Goal: Task Accomplishment & Management: Complete application form

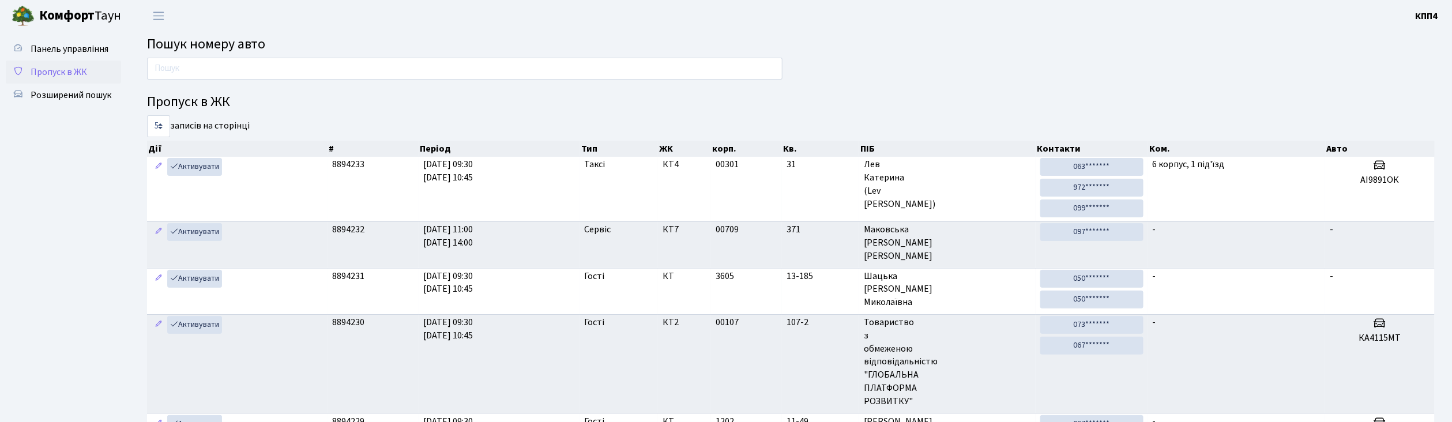
click at [80, 68] on span "Пропуск в ЖК" at bounding box center [59, 72] width 57 height 13
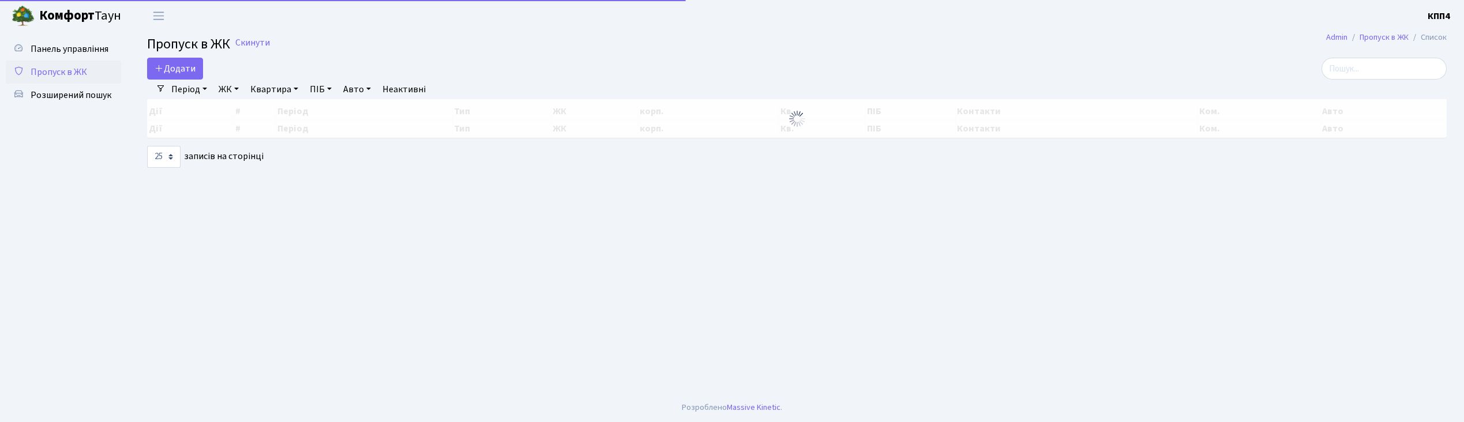
select select "25"
click at [168, 61] on link "Додати" at bounding box center [175, 69] width 56 height 22
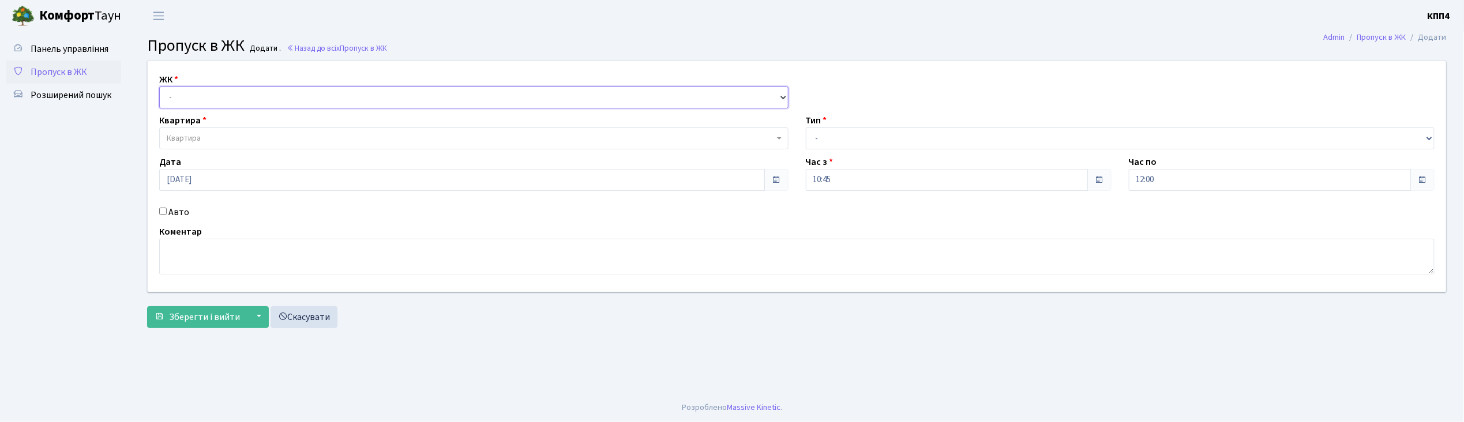
click at [241, 104] on select "- КТ, вул. Регенераторна, 4 КТ2, просп. Соборності, 17 КТ3, вул. Березнева, 16 …" at bounding box center [473, 98] width 629 height 22
select select "304"
click at [159, 87] on select "- КТ, вул. Регенераторна, 4 КТ2, просп. Соборності, 17 КТ3, вул. Березнева, 16 …" at bounding box center [473, 98] width 629 height 22
select select
click at [242, 132] on span "Квартира" at bounding box center [473, 138] width 629 height 22
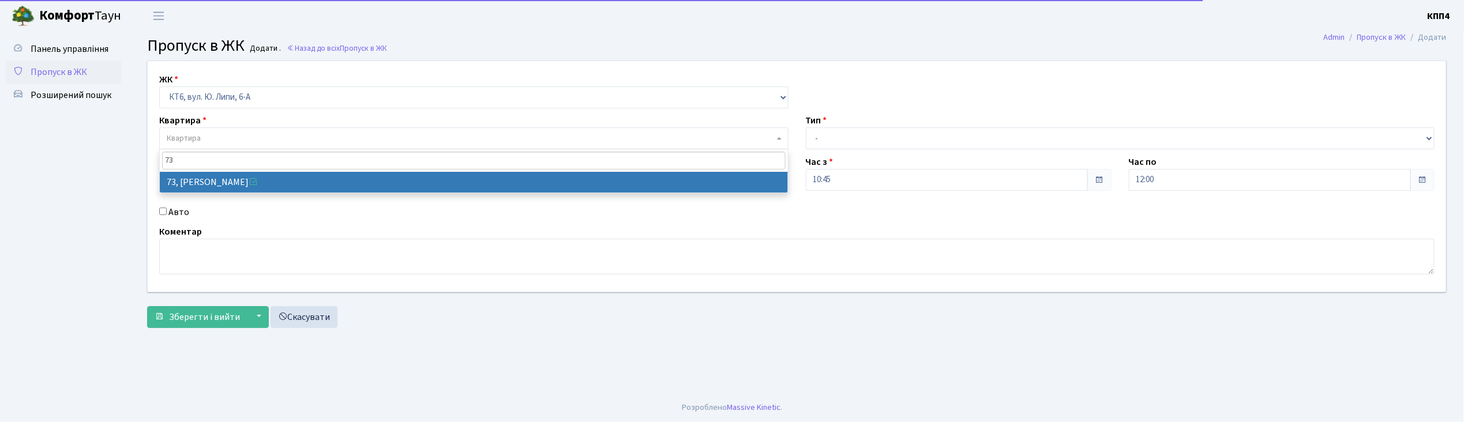
type input "73"
select select "17165"
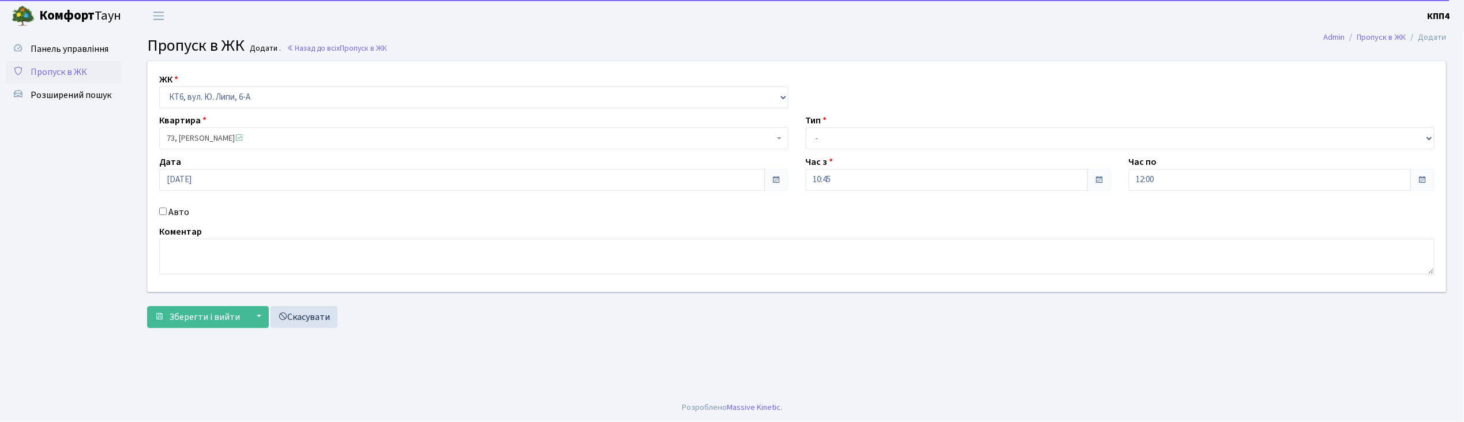
click at [185, 211] on label "Авто" at bounding box center [178, 212] width 21 height 14
click at [167, 211] on input "Авто" at bounding box center [162, 211] width 7 height 7
checkbox input "true"
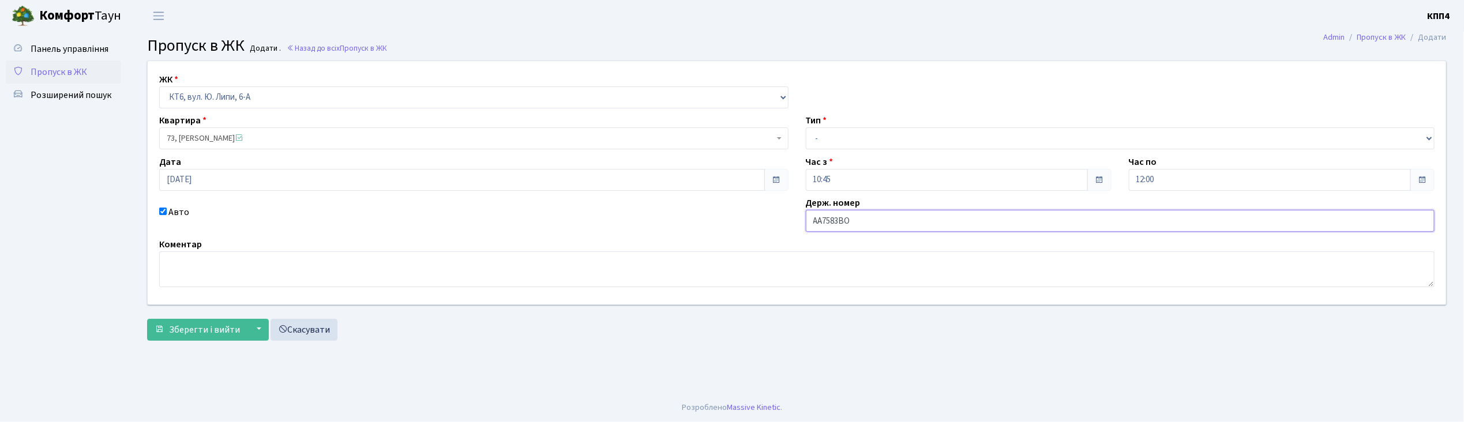
type input "АА7583ВО"
click at [870, 136] on select "- Доставка Таксі Гості Сервіс" at bounding box center [1120, 138] width 629 height 22
click at [806, 127] on select "- Доставка Таксі Гості Сервіс" at bounding box center [1120, 138] width 629 height 22
click at [821, 143] on select "- Доставка Таксі Гості Сервіс" at bounding box center [1120, 138] width 629 height 22
select select "2"
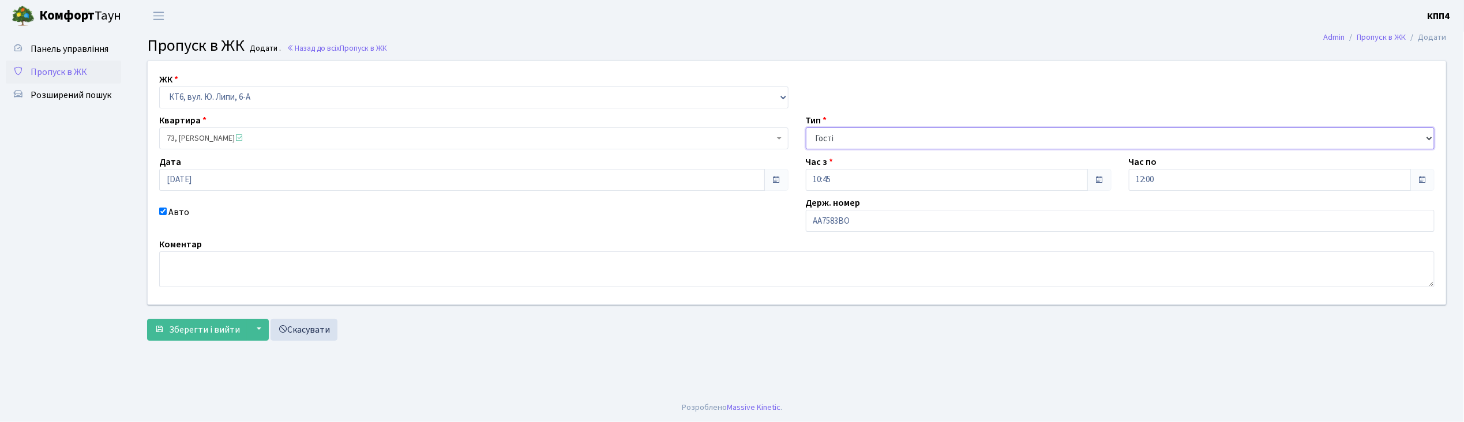
click at [806, 127] on select "- Доставка Таксі Гості Сервіс" at bounding box center [1120, 138] width 629 height 22
click at [199, 319] on button "Зберегти і вийти" at bounding box center [197, 330] width 100 height 22
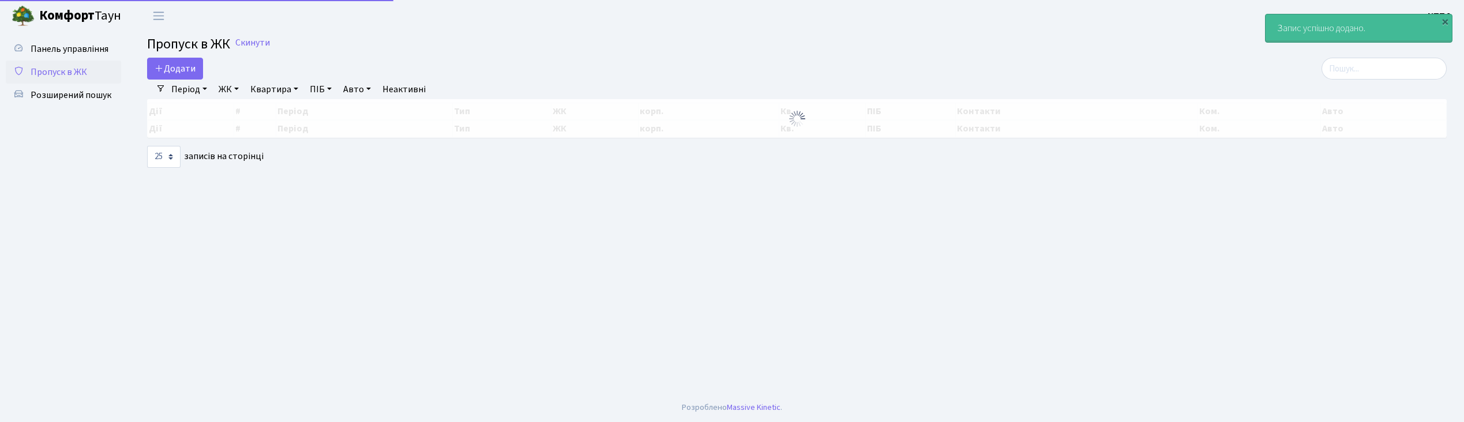
select select "25"
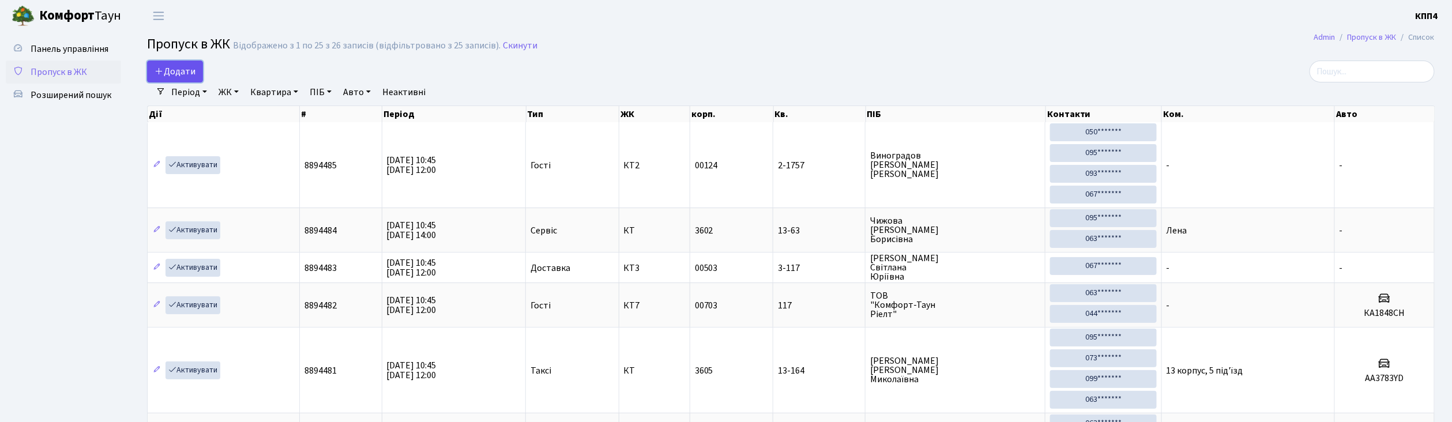
click at [187, 65] on link "Додати" at bounding box center [175, 72] width 56 height 22
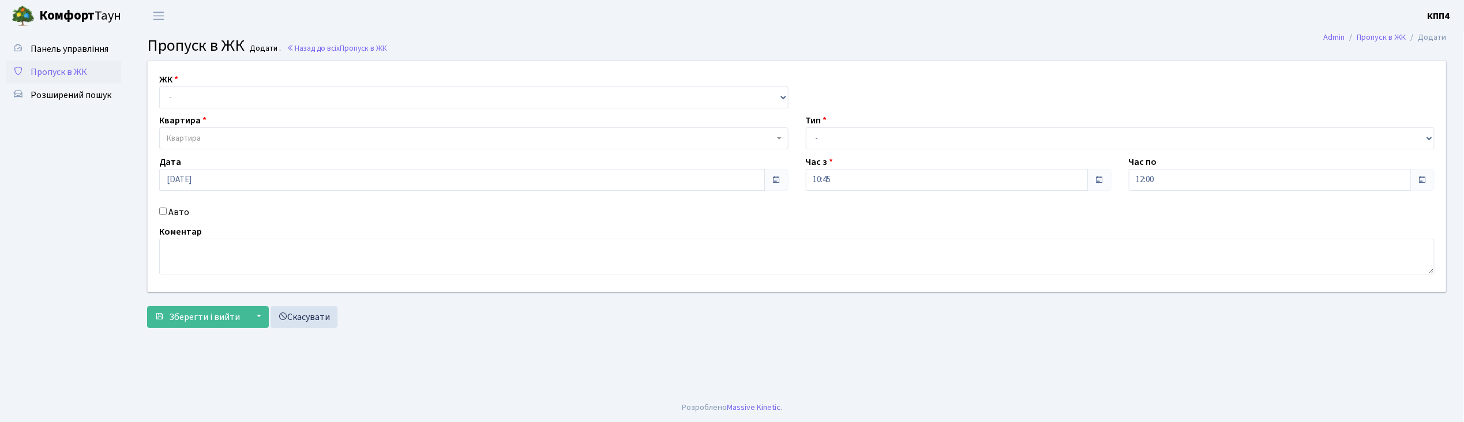
select select "271"
click at [159, 87] on select "- КТ, вул. Регенераторна, 4 КТ2, просп. Соборності, 17 КТ3, вул. Березнева, 16 …" at bounding box center [473, 98] width 629 height 22
select select
click at [236, 144] on span "Квартира" at bounding box center [470, 139] width 607 height 12
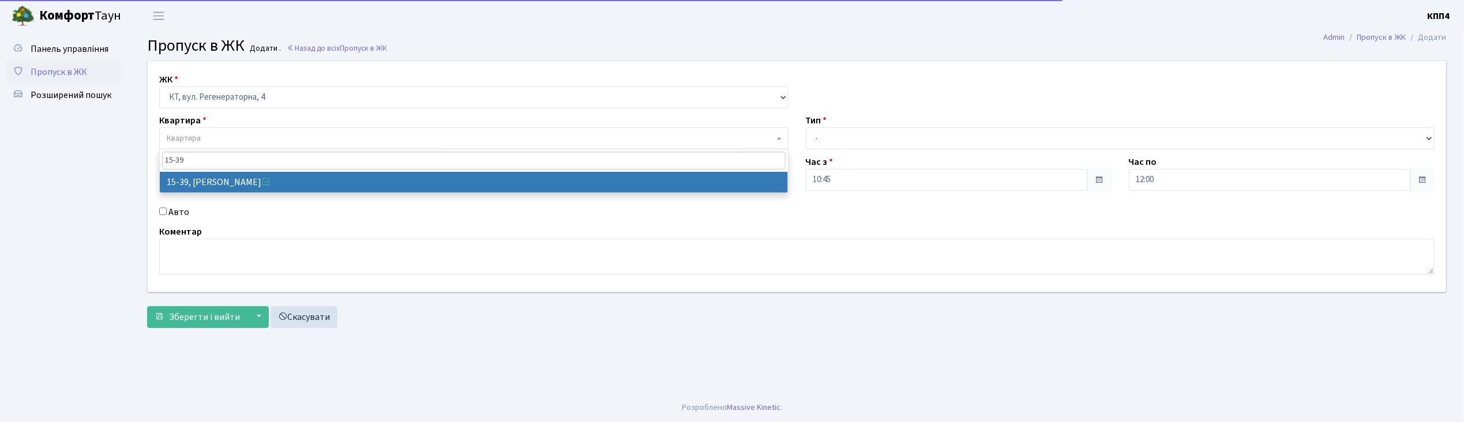
type input "15-39"
select select "8814"
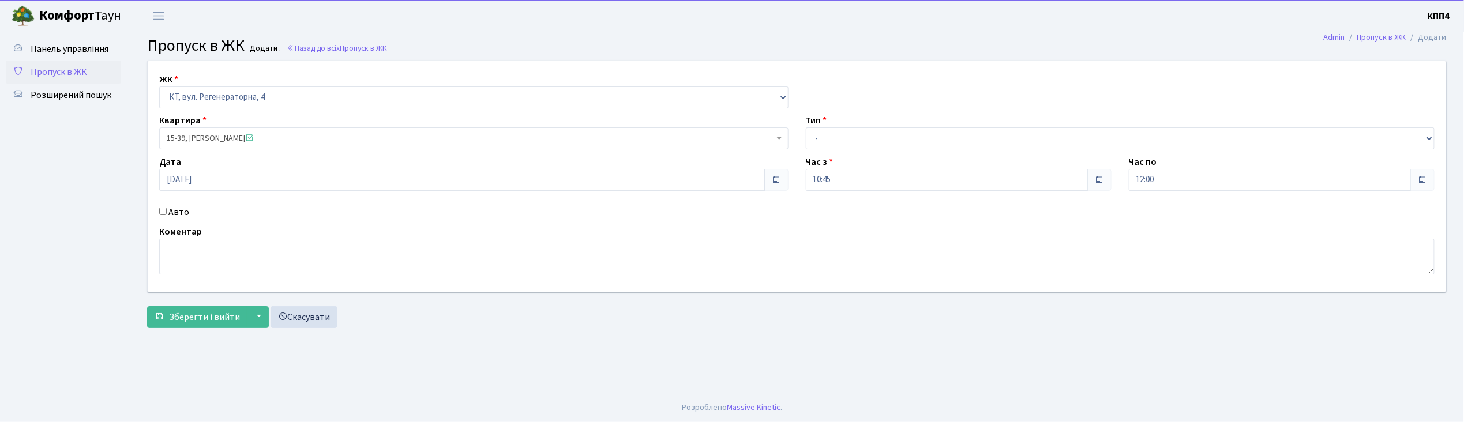
click at [168, 211] on label "Авто" at bounding box center [178, 212] width 21 height 14
click at [167, 211] on input "Авто" at bounding box center [162, 211] width 7 height 7
checkbox input "true"
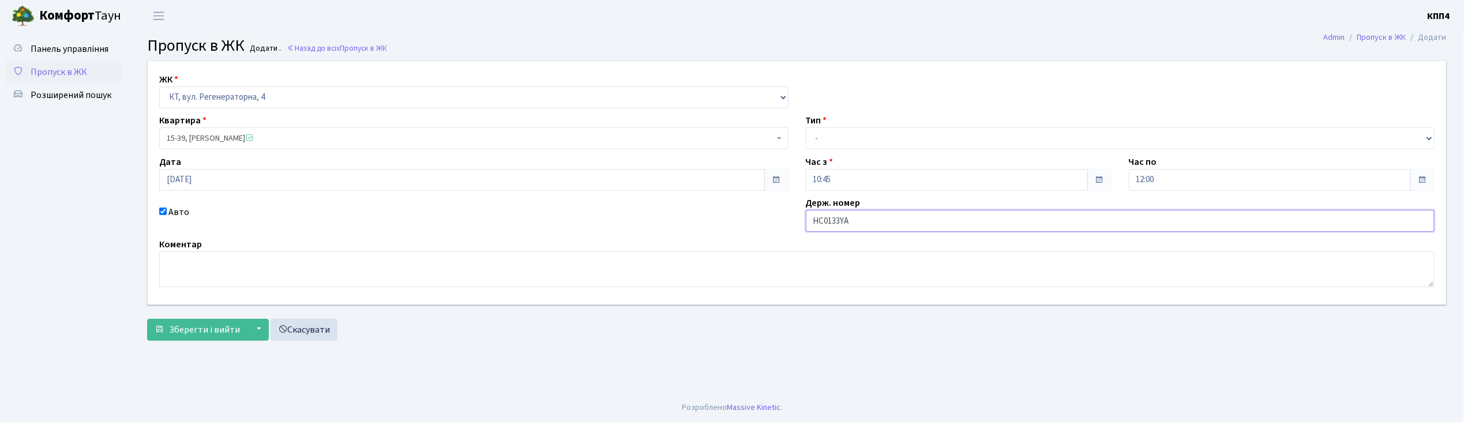
type input "НС0133YА"
click at [857, 138] on select "- Доставка Таксі Гості Сервіс" at bounding box center [1120, 138] width 629 height 22
select select "2"
click at [806, 127] on select "- Доставка Таксі Гості Сервіс" at bounding box center [1120, 138] width 629 height 22
click at [231, 324] on span "Зберегти і вийти" at bounding box center [204, 330] width 71 height 13
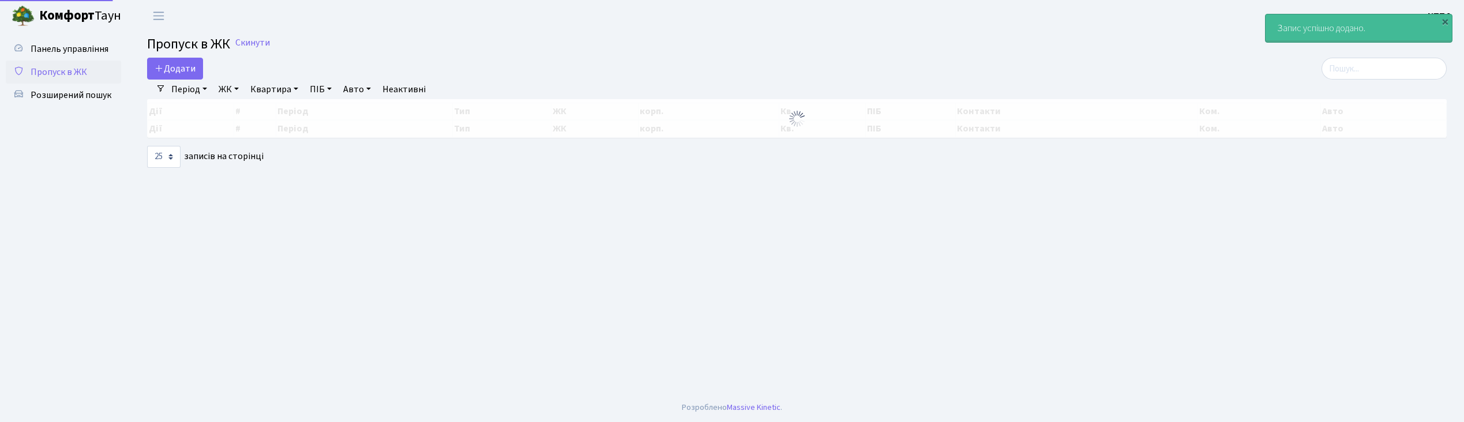
select select "25"
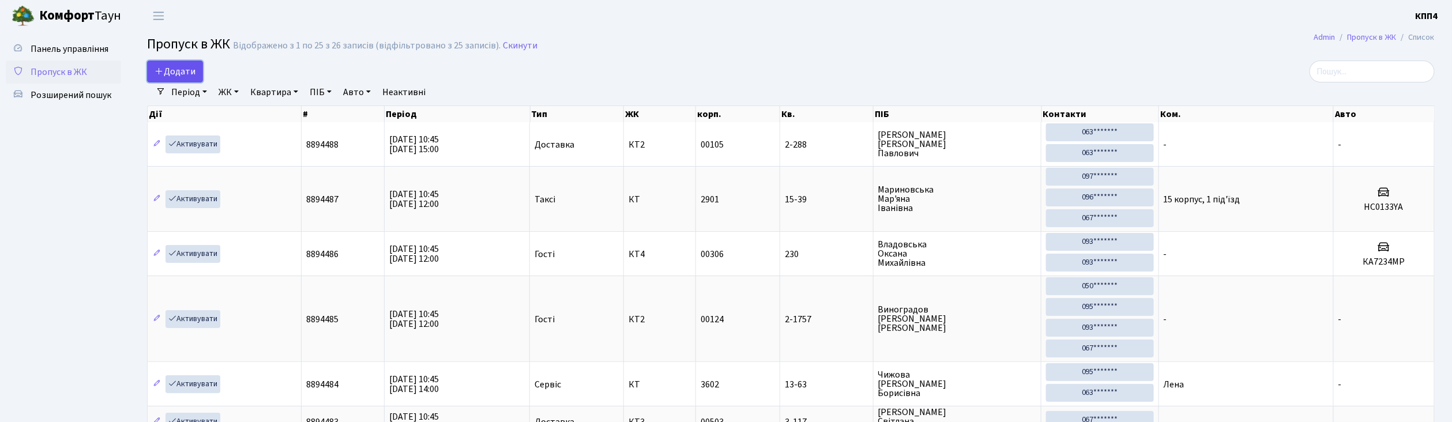
click at [183, 72] on span "Додати" at bounding box center [175, 71] width 41 height 13
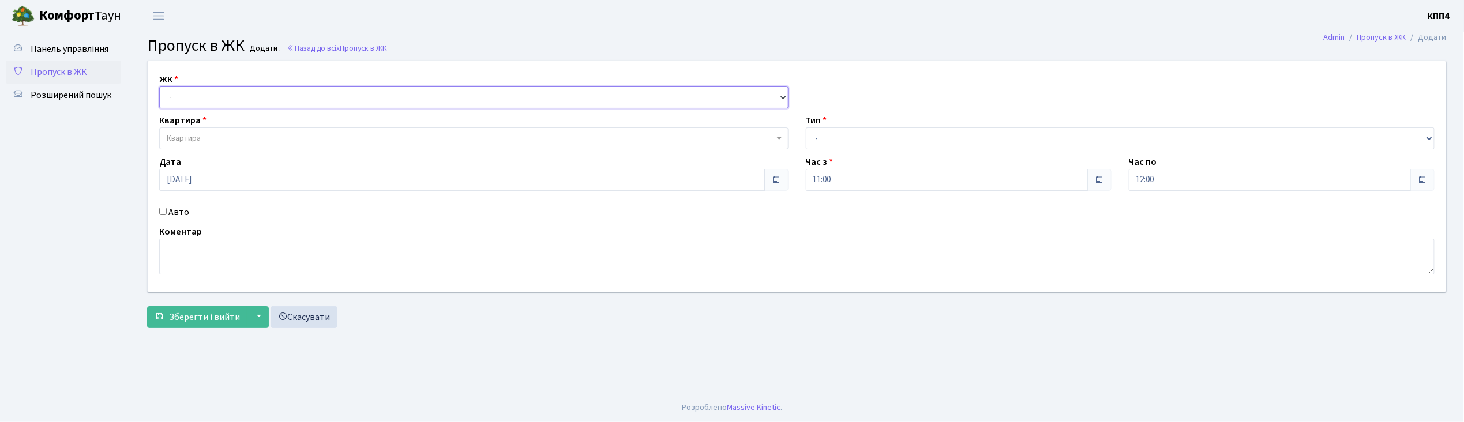
click at [203, 95] on select "- КТ, вул. Регенераторна, 4 КТ2, просп. Соборності, 17 КТ3, вул. Березнева, 16 …" at bounding box center [473, 98] width 629 height 22
select select "271"
click at [159, 87] on select "- КТ, вул. Регенераторна, 4 КТ2, просп. Соборності, 17 КТ3, вул. Березнева, 16 …" at bounding box center [473, 98] width 629 height 22
select select
click at [203, 134] on span "Квартира" at bounding box center [470, 139] width 607 height 12
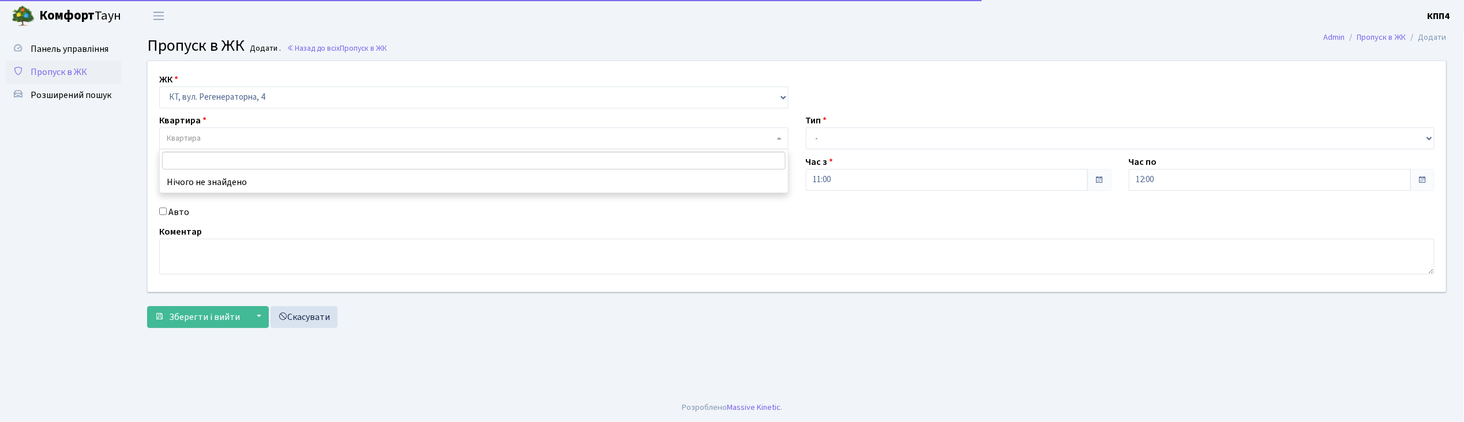
type input "5"
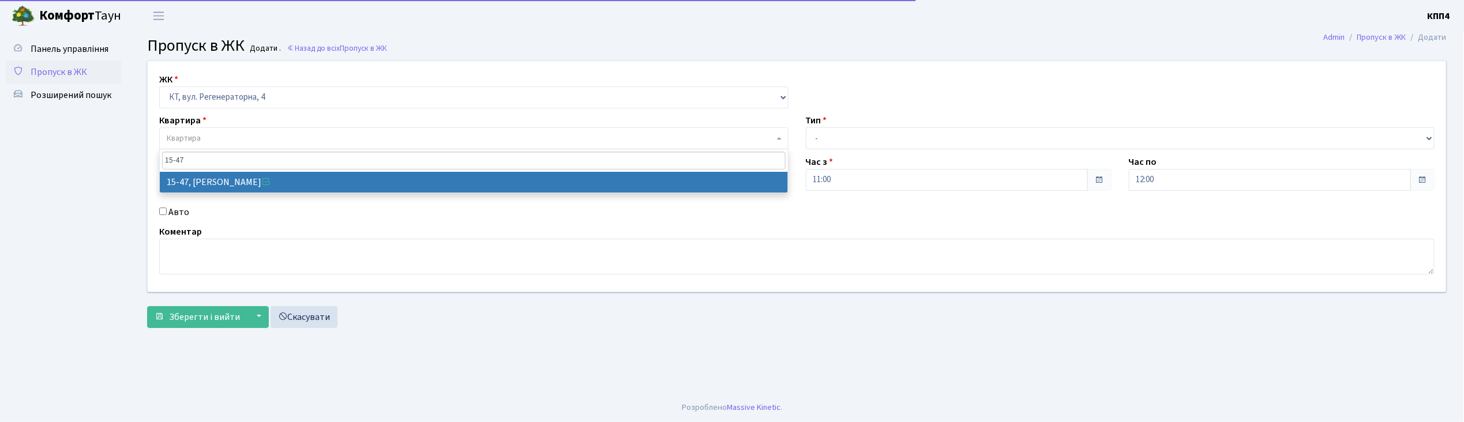
type input "15-47"
select select "8822"
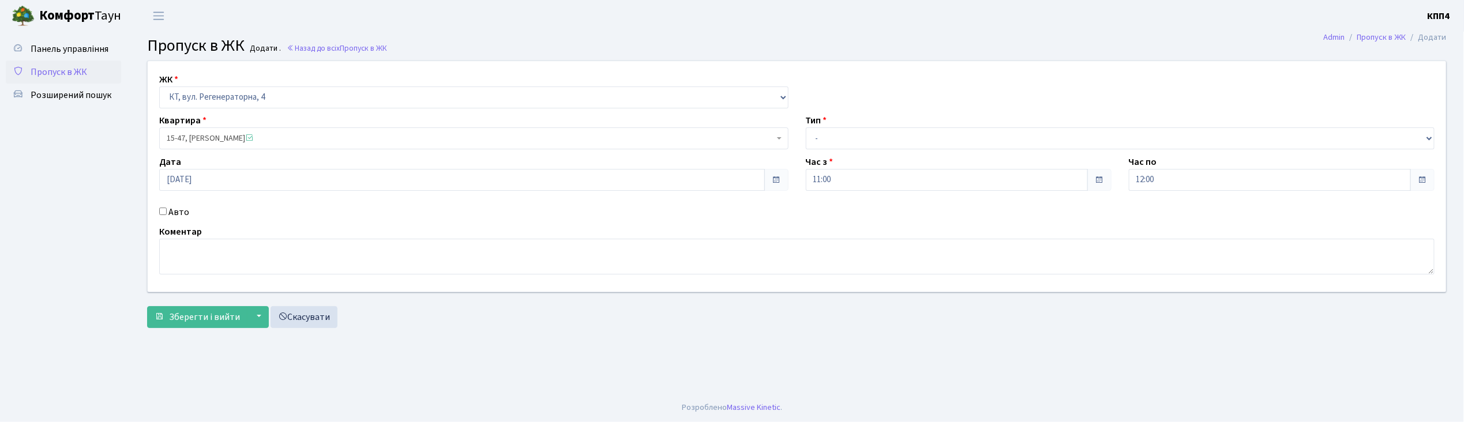
click at [170, 210] on label "Авто" at bounding box center [178, 212] width 21 height 14
click at [167, 210] on input "Авто" at bounding box center [162, 211] width 7 height 7
checkbox input "true"
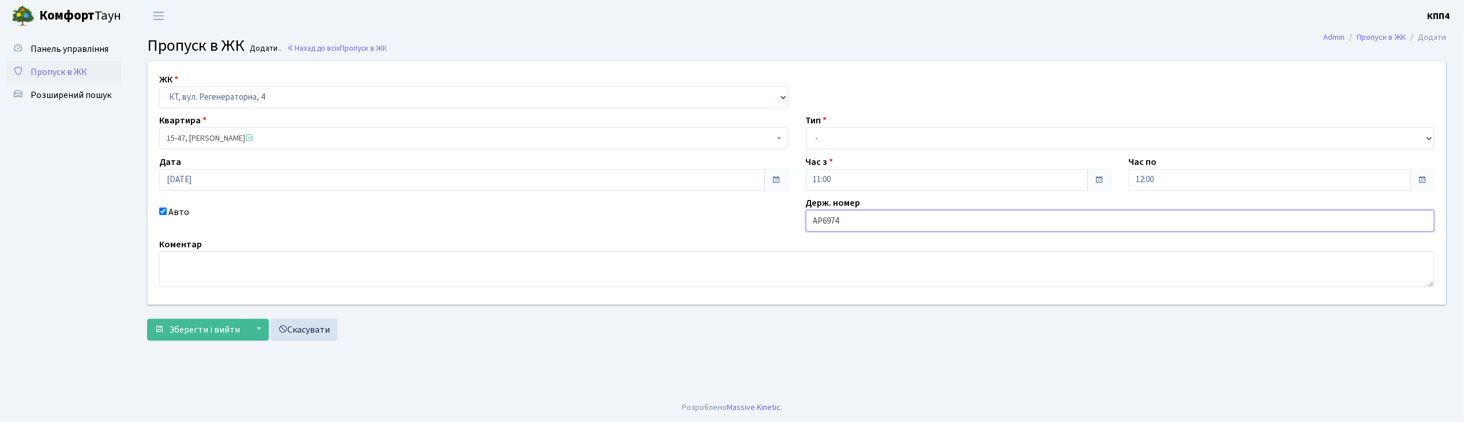
type input "АР6974ІС"
drag, startPoint x: 845, startPoint y: 136, endPoint x: 847, endPoint y: 148, distance: 11.8
click at [845, 136] on select "- Доставка Таксі Гості Сервіс" at bounding box center [1120, 138] width 629 height 22
select select "2"
click at [806, 127] on select "- Доставка Таксі Гості Сервіс" at bounding box center [1120, 138] width 629 height 22
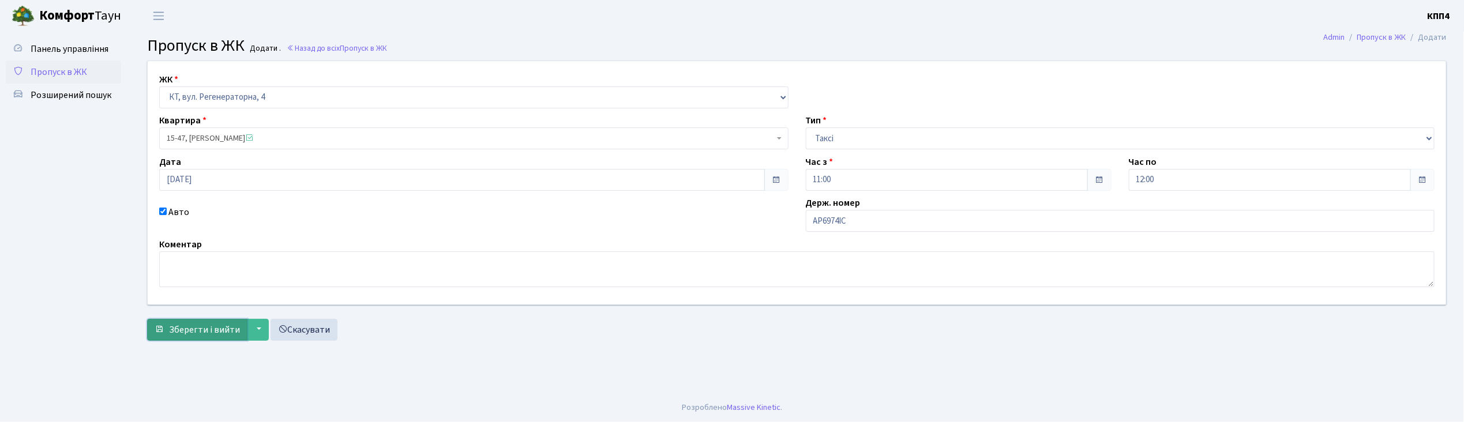
click at [197, 328] on span "Зберегти і вийти" at bounding box center [204, 330] width 71 height 13
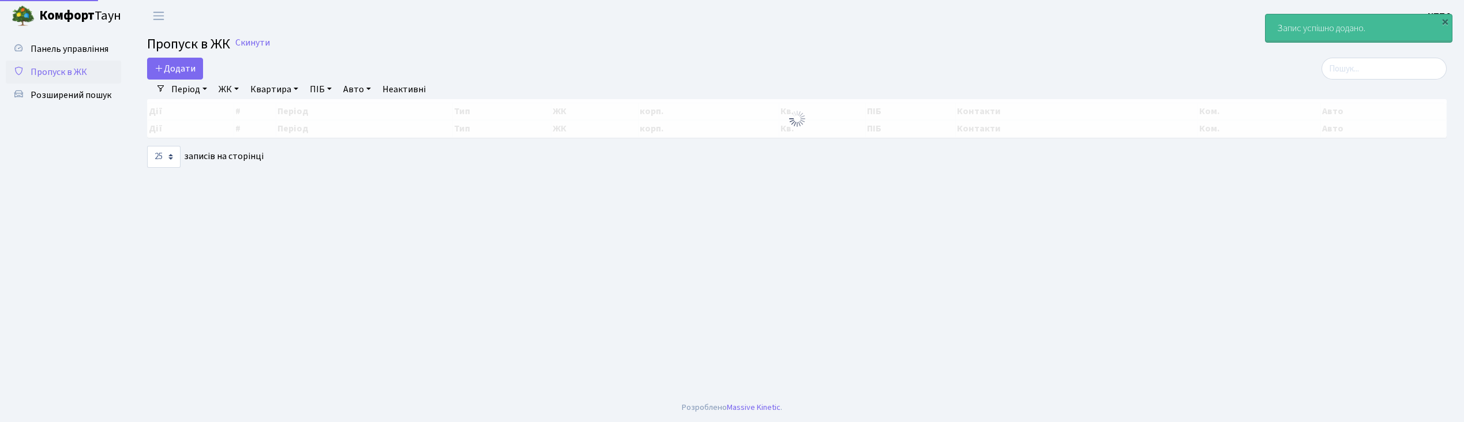
select select "25"
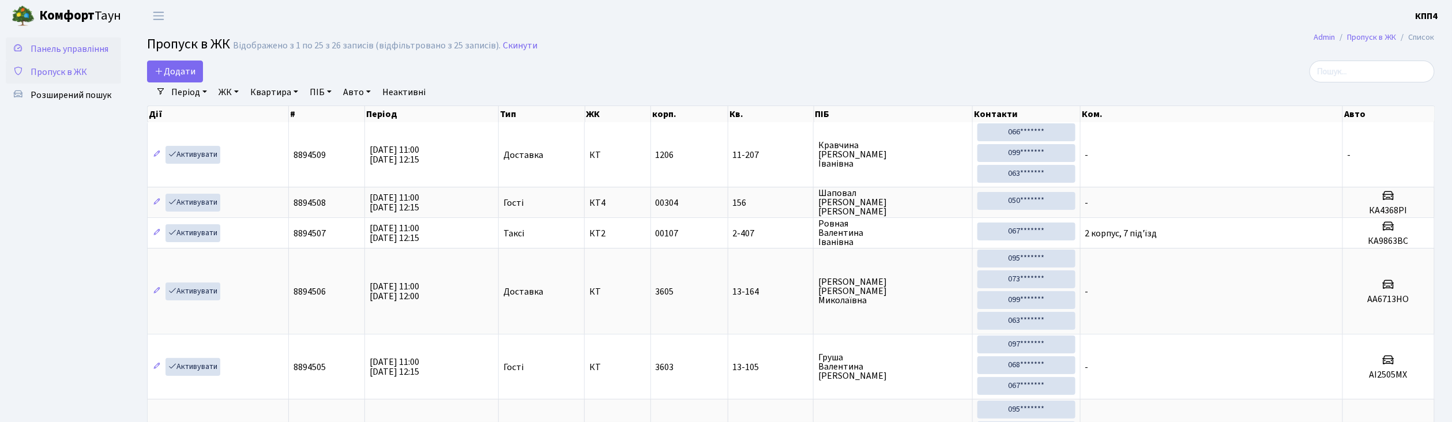
click at [95, 44] on span "Панель управління" at bounding box center [70, 49] width 78 height 13
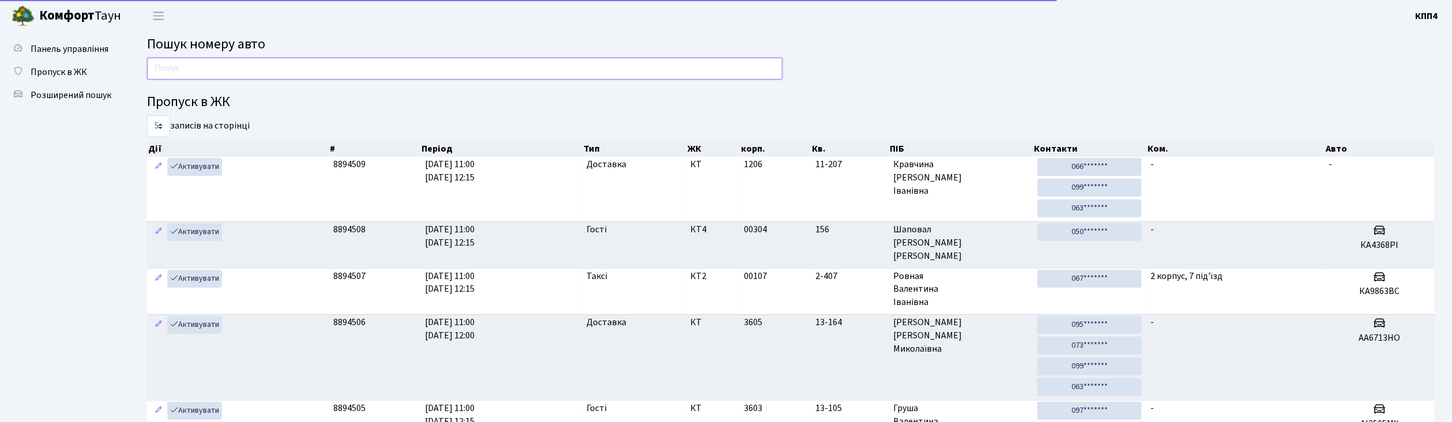
click at [217, 67] on input "text" at bounding box center [465, 69] width 636 height 22
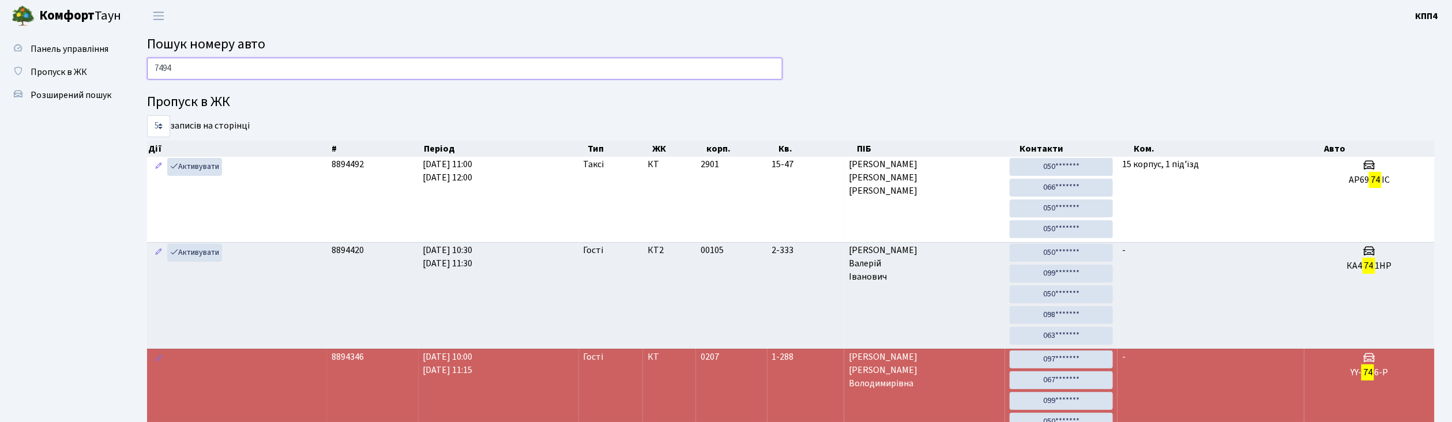
type input "7494"
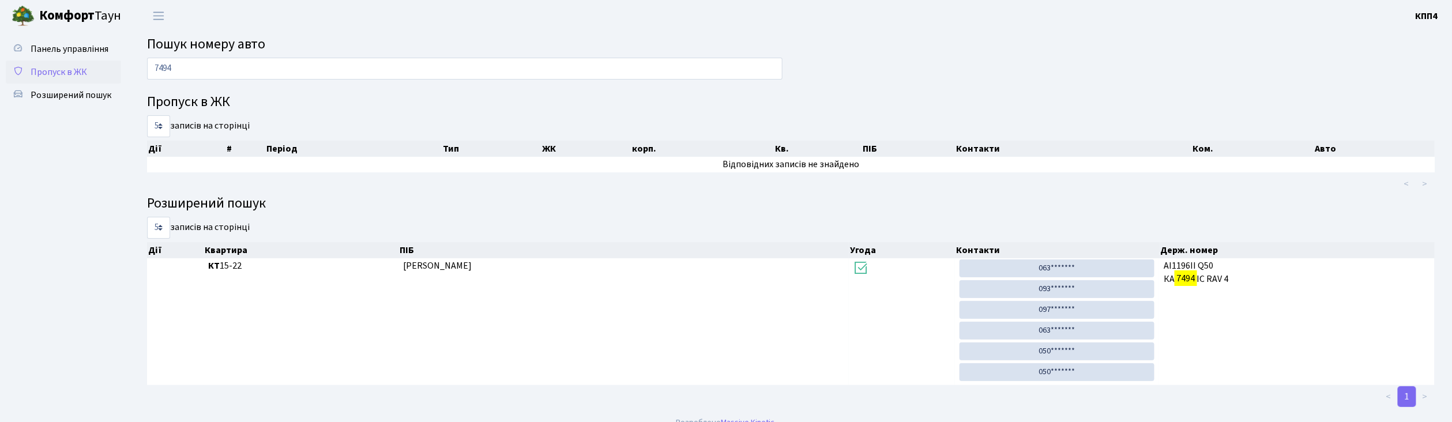
click at [69, 66] on span "Пропуск в ЖК" at bounding box center [59, 72] width 57 height 13
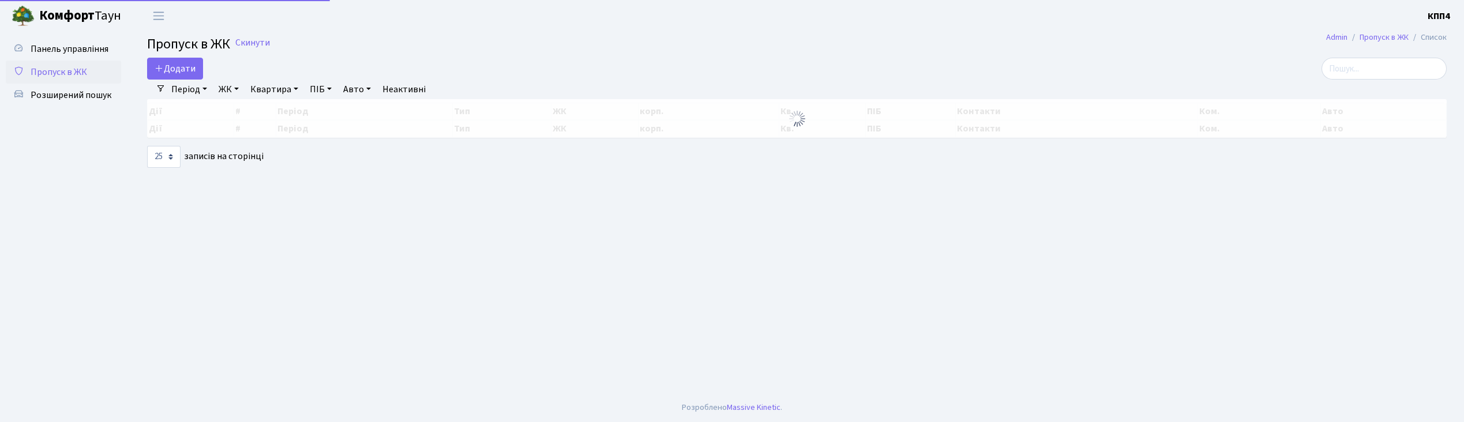
select select "25"
click at [80, 36] on div "Панель управління Пропуск в ЖК Розширений пошук" at bounding box center [65, 213] width 130 height 362
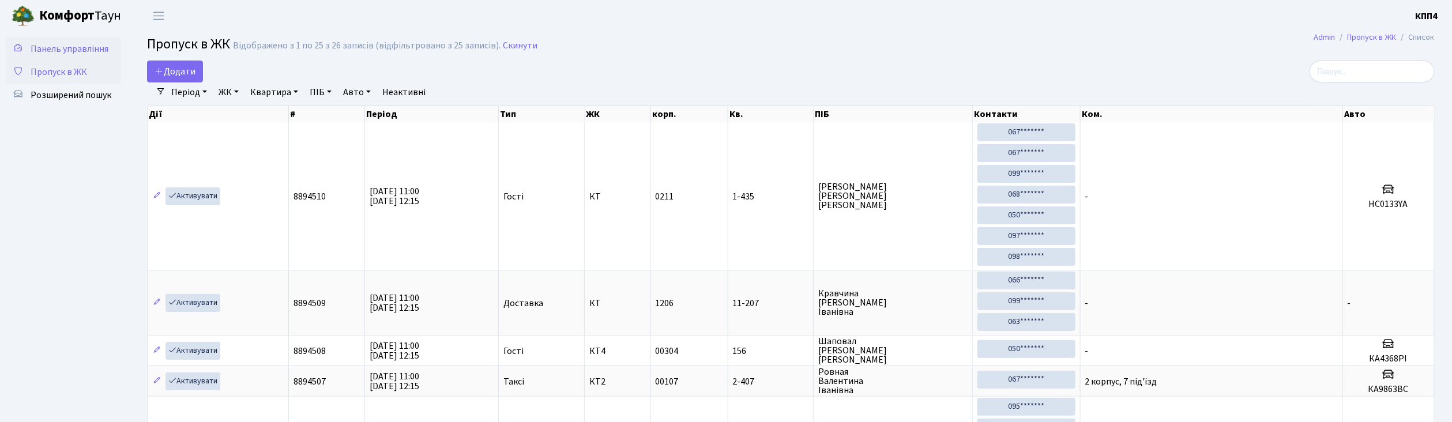
click at [84, 48] on span "Панель управління" at bounding box center [70, 49] width 78 height 13
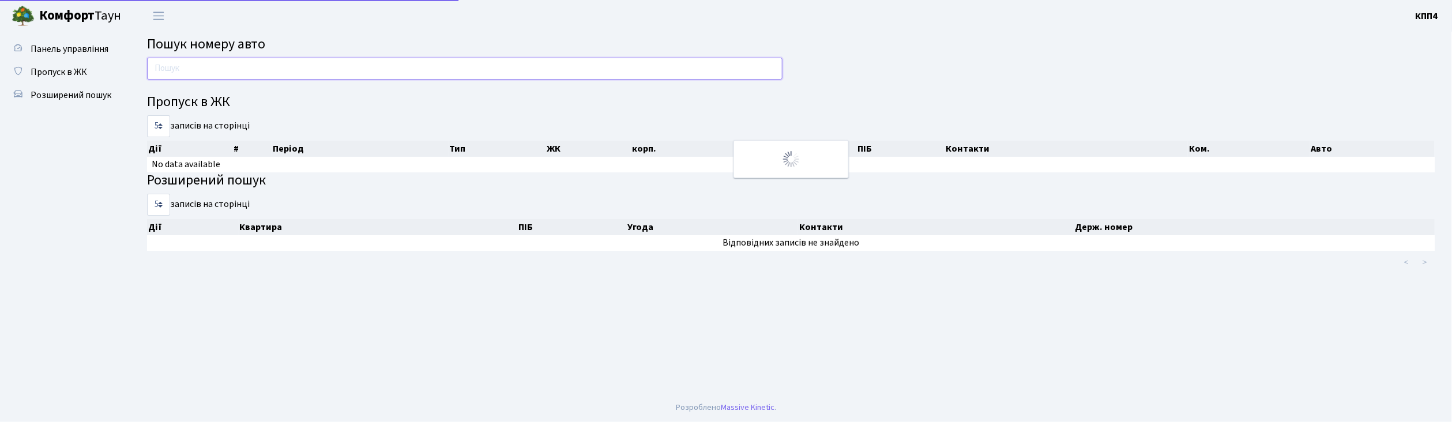
drag, startPoint x: 0, startPoint y: 0, endPoint x: 237, endPoint y: 63, distance: 244.7
click at [237, 63] on input "text" at bounding box center [465, 69] width 636 height 22
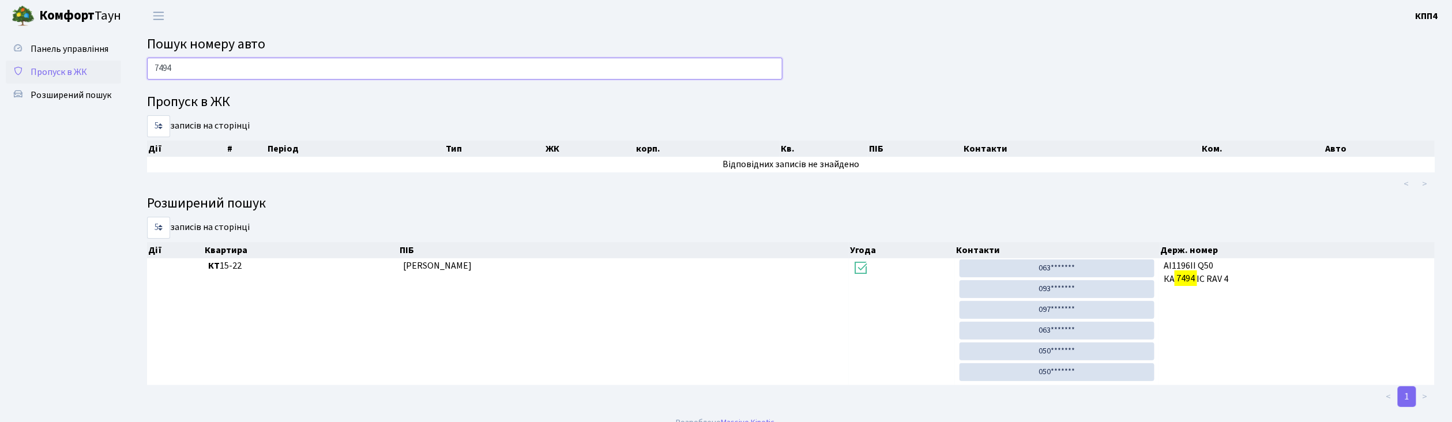
type input "7494"
click at [61, 68] on span "Пропуск в ЖК" at bounding box center [59, 72] width 57 height 13
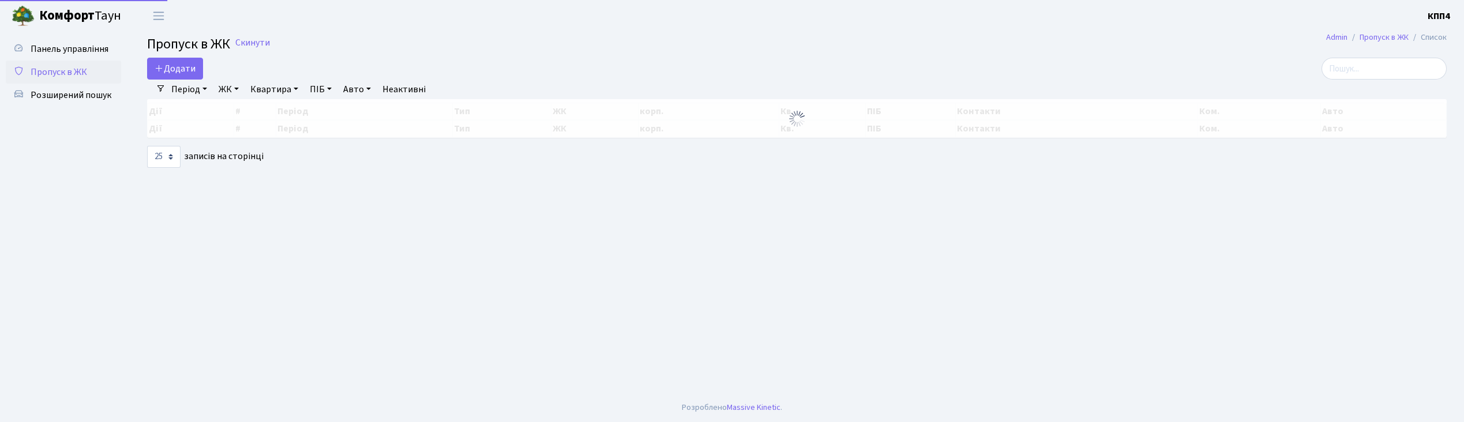
select select "25"
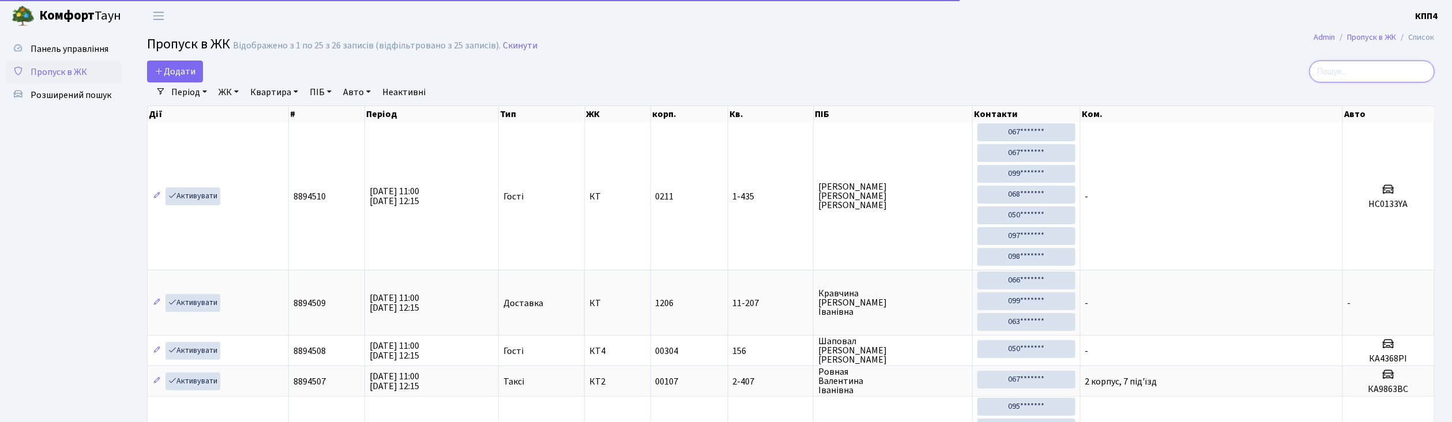
click at [1371, 72] on input "search" at bounding box center [1372, 72] width 125 height 22
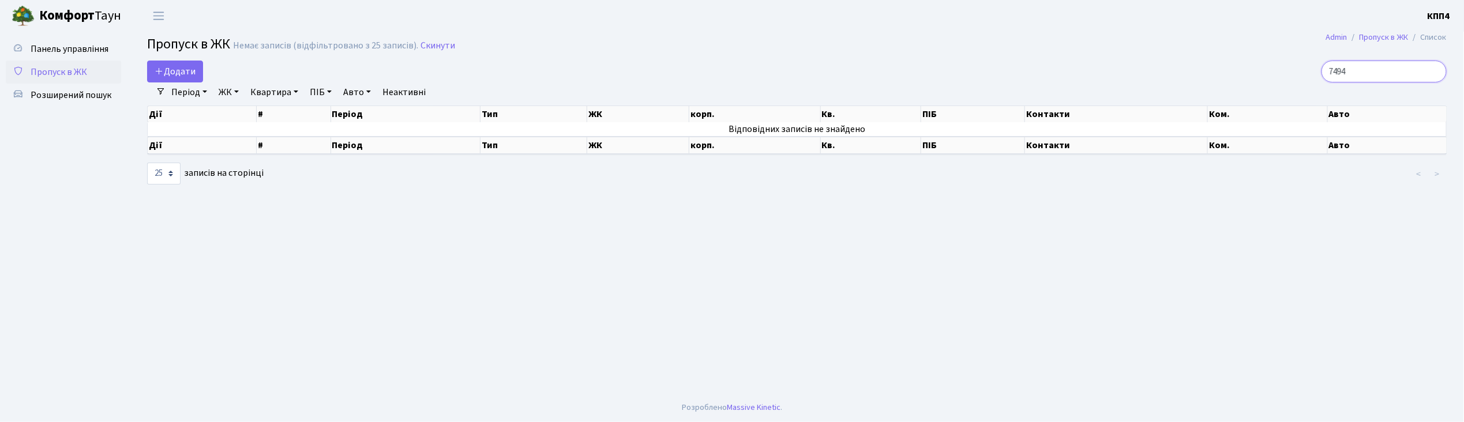
type input "7494"
click at [55, 70] on span "Пропуск в ЖК" at bounding box center [59, 72] width 57 height 13
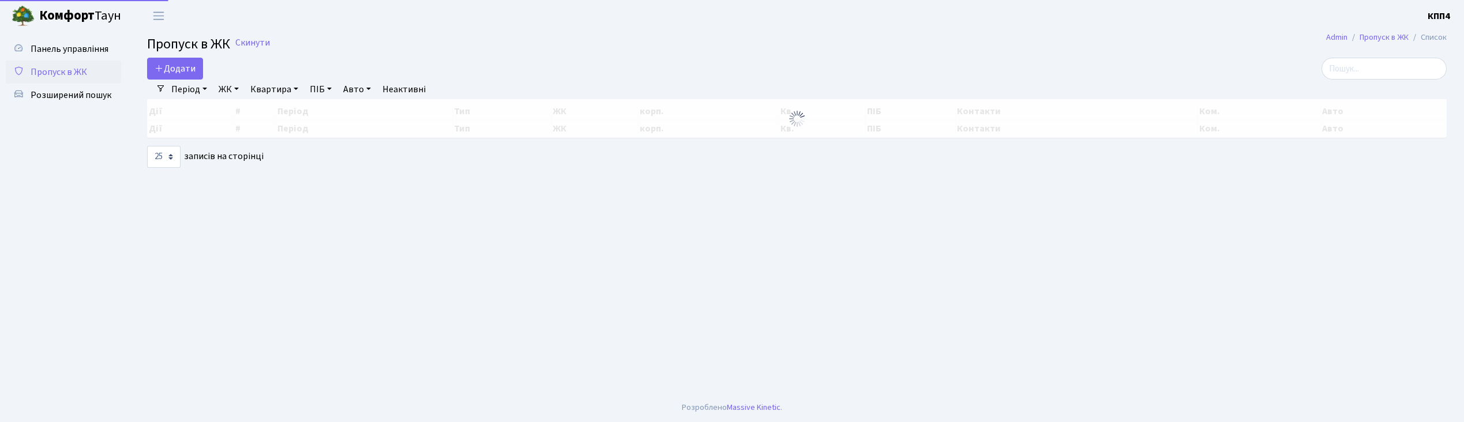
select select "25"
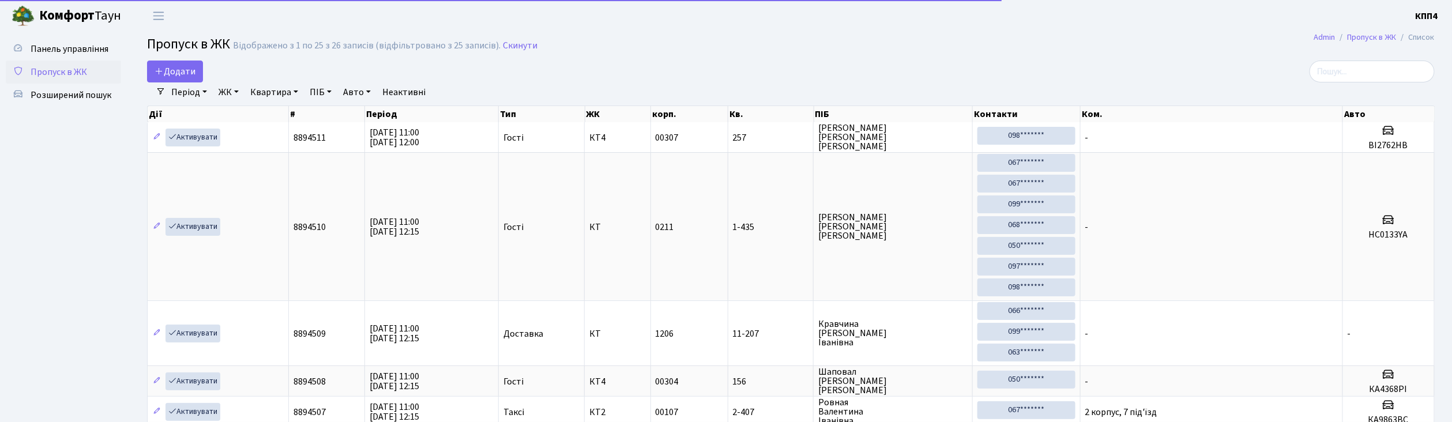
click at [1378, 63] on input "search" at bounding box center [1372, 72] width 125 height 22
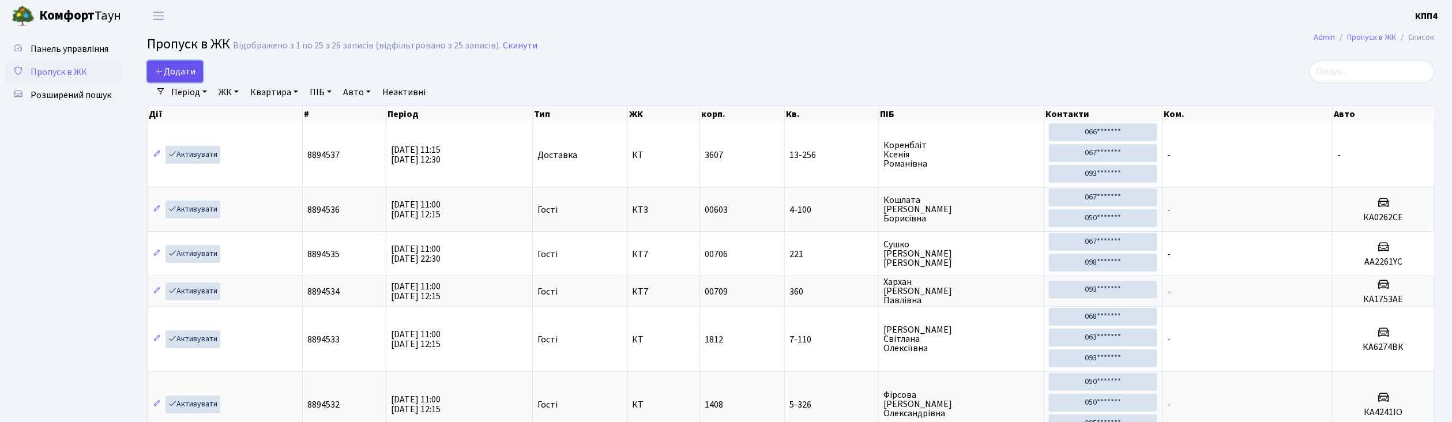
click at [178, 67] on span "Додати" at bounding box center [175, 71] width 41 height 13
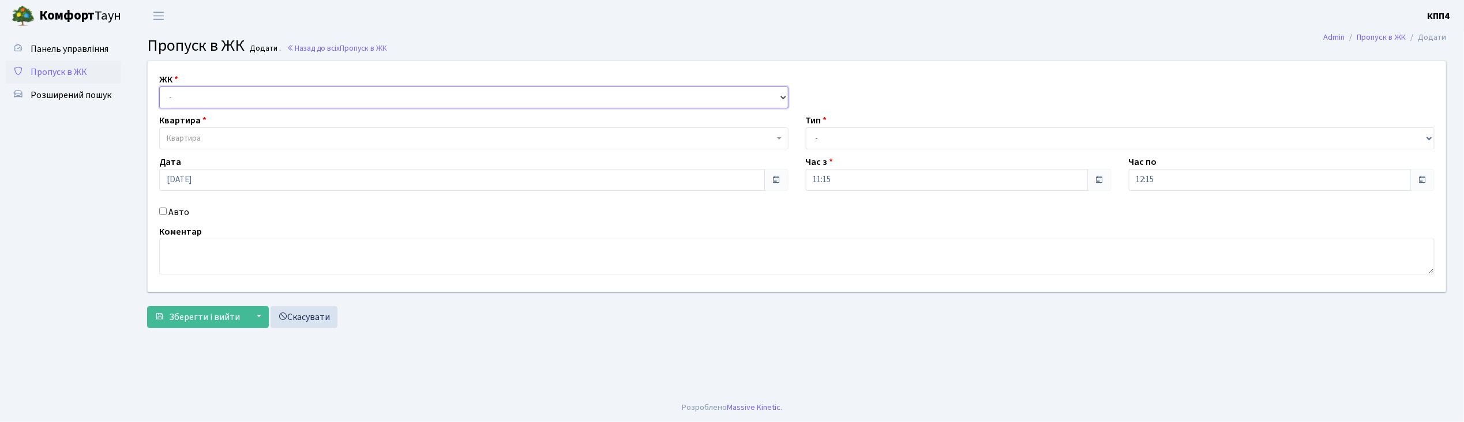
drag, startPoint x: 0, startPoint y: 0, endPoint x: 220, endPoint y: 93, distance: 239.1
click at [220, 93] on select "- КТ, вул. Регенераторна, 4 КТ2, просп. [STREET_ADDRESS] [STREET_ADDRESS] [PERS…" at bounding box center [473, 98] width 629 height 22
select select "271"
click at [159, 87] on select "- КТ, вул. Регенераторна, 4 КТ2, просп. Соборності, 17 КТ3, вул. Березнева, 16 …" at bounding box center [473, 98] width 629 height 22
select select
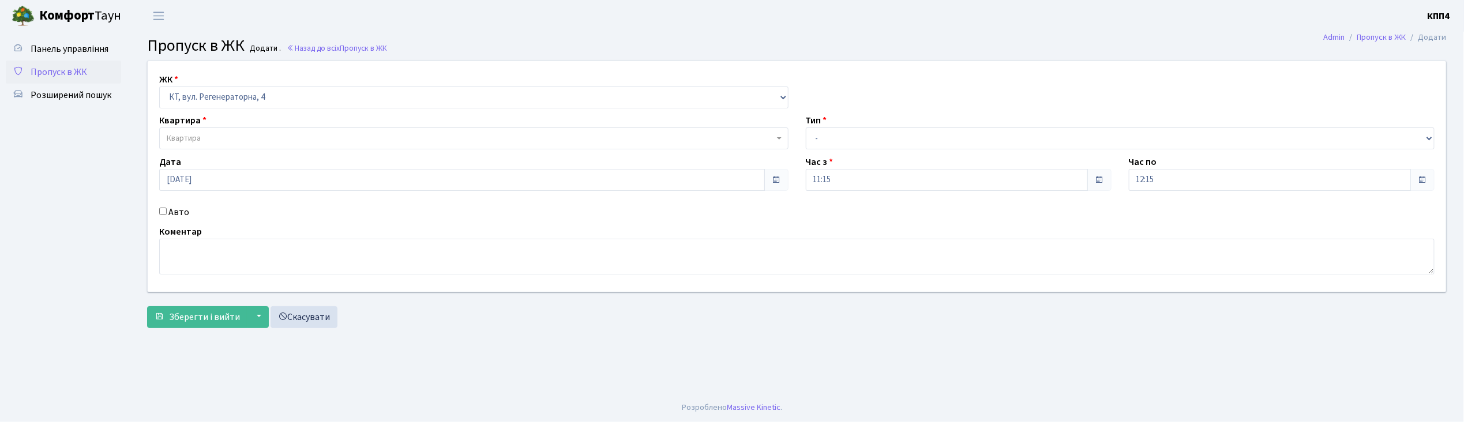
click at [211, 134] on span "Квартира" at bounding box center [470, 139] width 607 height 12
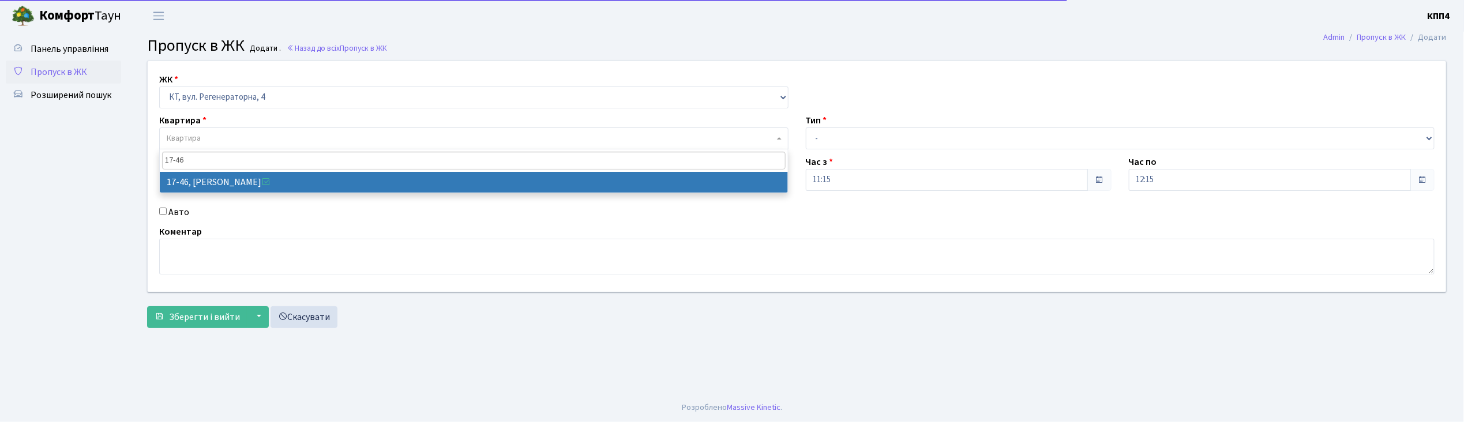
type input "17-46"
select select "9000"
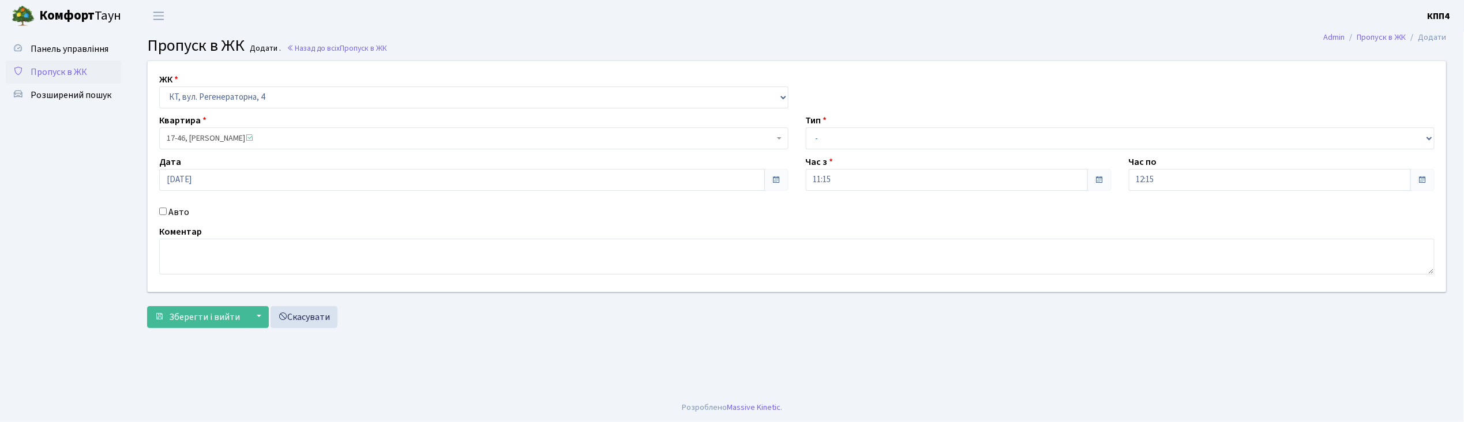
click at [164, 215] on input "Авто" at bounding box center [162, 211] width 7 height 7
checkbox input "true"
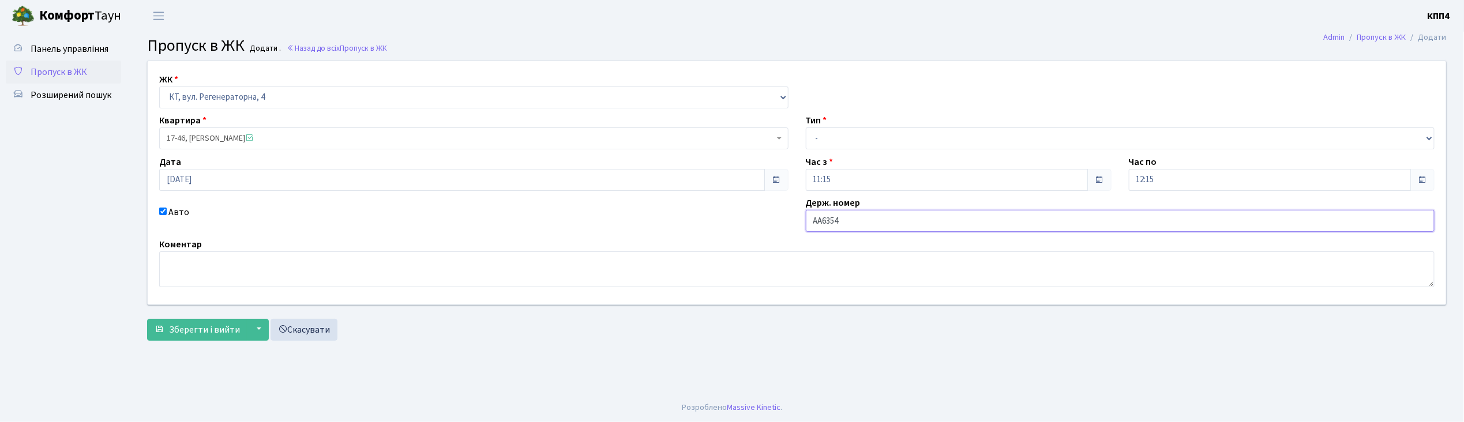
type input "АА6354ТО"
click at [859, 132] on select "- Доставка Таксі Гості Сервіс" at bounding box center [1120, 138] width 629 height 22
select select "1"
click at [806, 127] on select "- Доставка Таксі Гості Сервіс" at bounding box center [1120, 138] width 629 height 22
click at [185, 340] on button "Зберегти і вийти" at bounding box center [197, 330] width 100 height 22
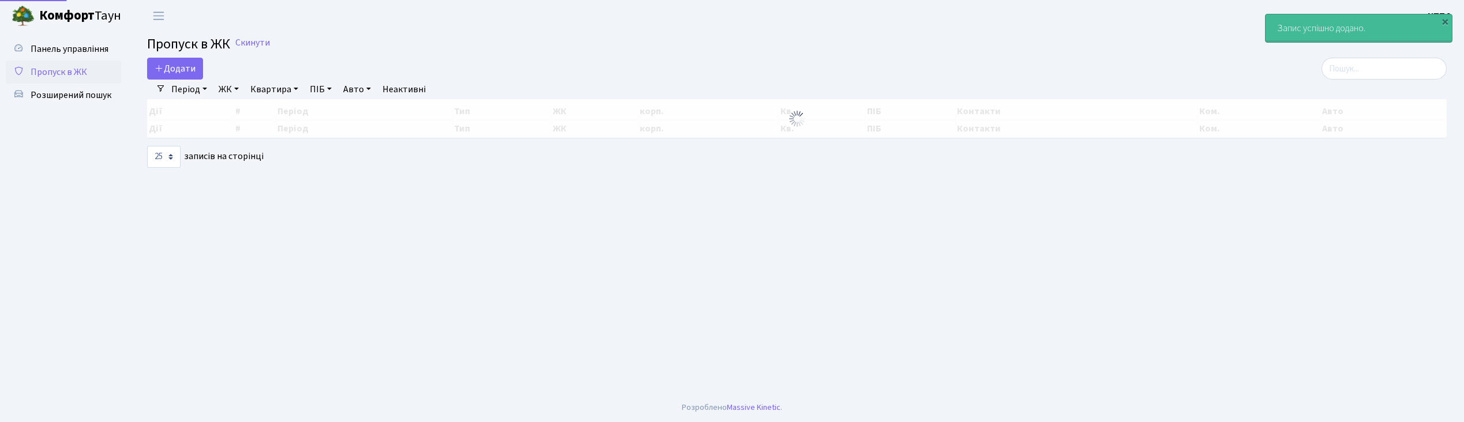
select select "25"
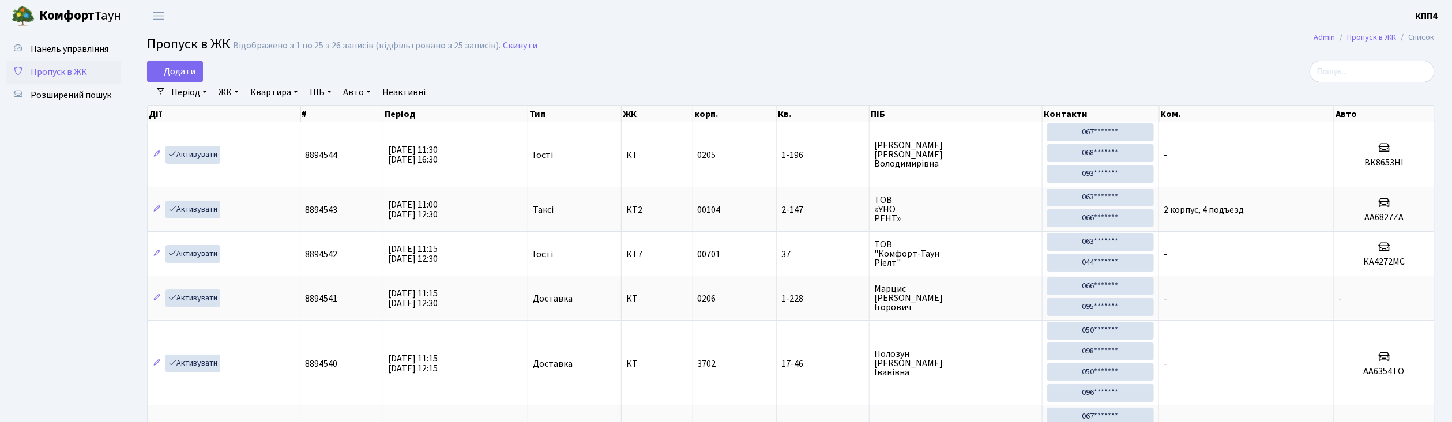
click at [178, 84] on link "Період" at bounding box center [189, 92] width 45 height 20
click at [182, 73] on span "Додати" at bounding box center [175, 71] width 41 height 13
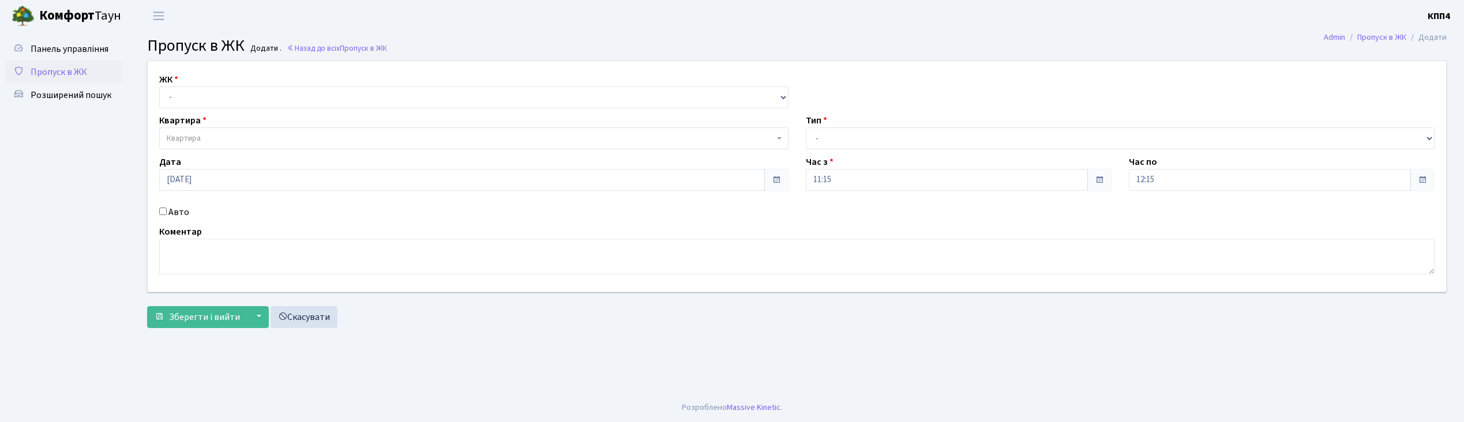
click at [275, 96] on select "- КТ, вул. Регенераторна, 4 КТ2, просп. [STREET_ADDRESS] [STREET_ADDRESS] [PERS…" at bounding box center [473, 98] width 629 height 22
select select "271"
click at [159, 87] on select "- КТ, вул. Регенераторна, 4 КТ2, просп. [STREET_ADDRESS] [STREET_ADDRESS] [PERS…" at bounding box center [473, 98] width 629 height 22
select select
click at [260, 128] on span "Квартира" at bounding box center [473, 138] width 629 height 22
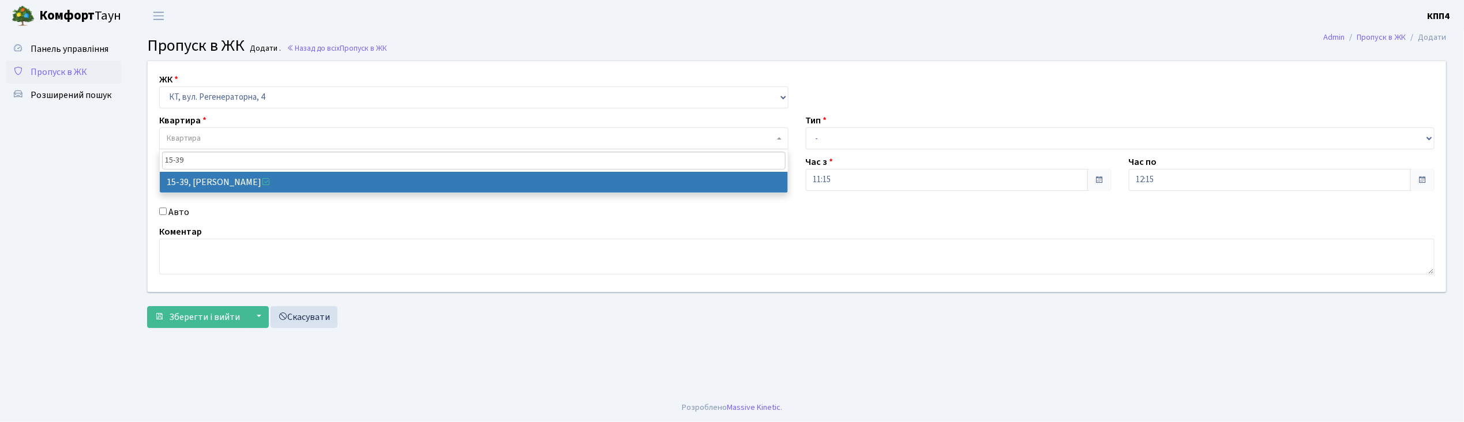
type input "15-39"
select select "8814"
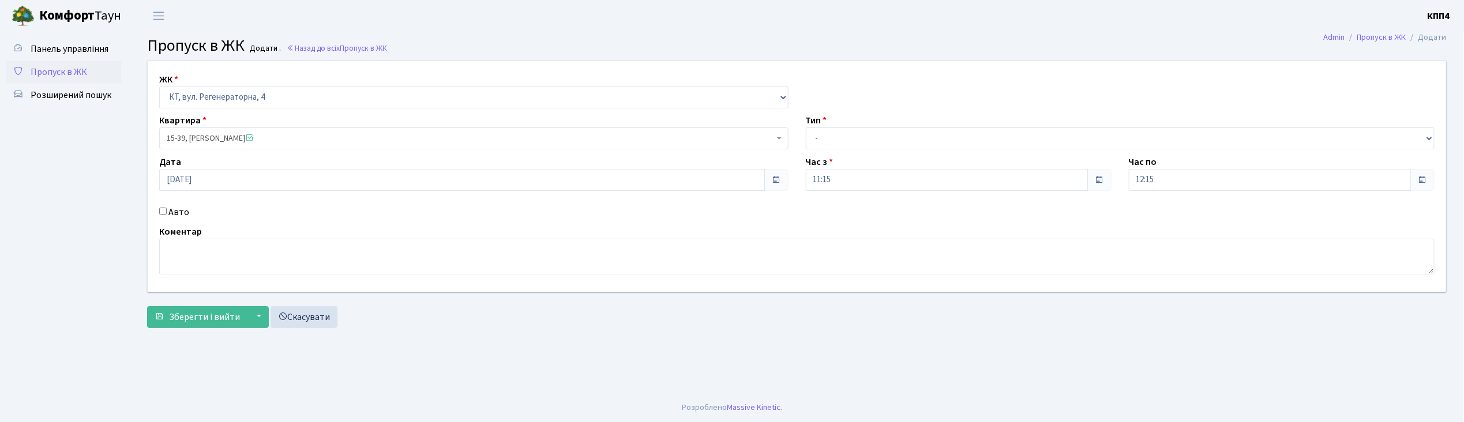
click at [176, 208] on label "Авто" at bounding box center [178, 212] width 21 height 14
click at [167, 208] on input "Авто" at bounding box center [162, 211] width 7 height 7
checkbox input "true"
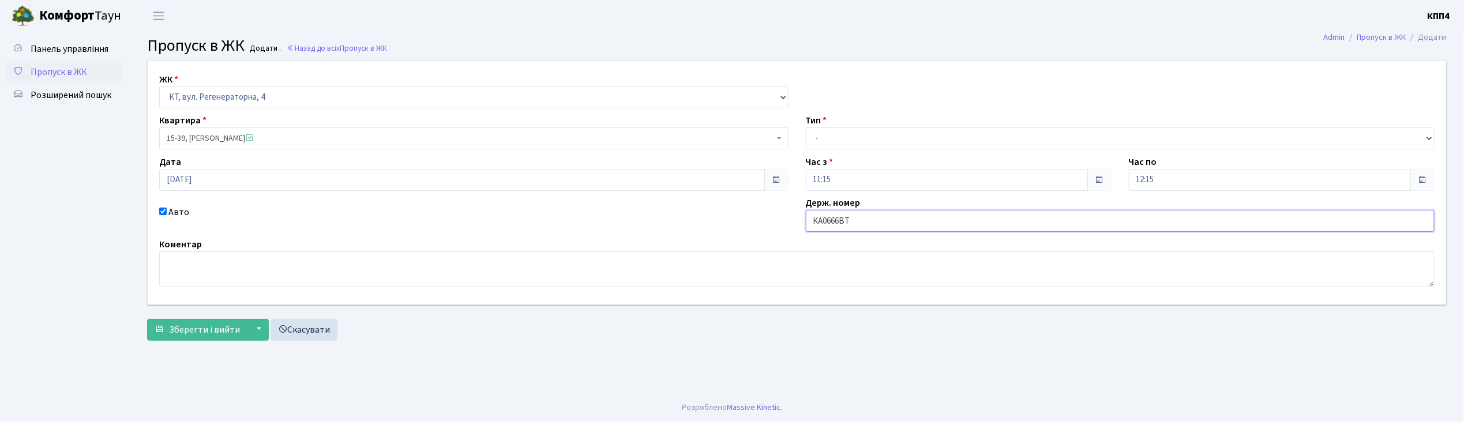
type input "КА0666ВТ"
drag, startPoint x: 818, startPoint y: 128, endPoint x: 820, endPoint y: 138, distance: 10.6
click at [818, 128] on select "- Доставка Таксі Гості Сервіс" at bounding box center [1120, 138] width 629 height 22
select select "2"
click at [806, 127] on select "- Доставка Таксі Гості Сервіс" at bounding box center [1120, 138] width 629 height 22
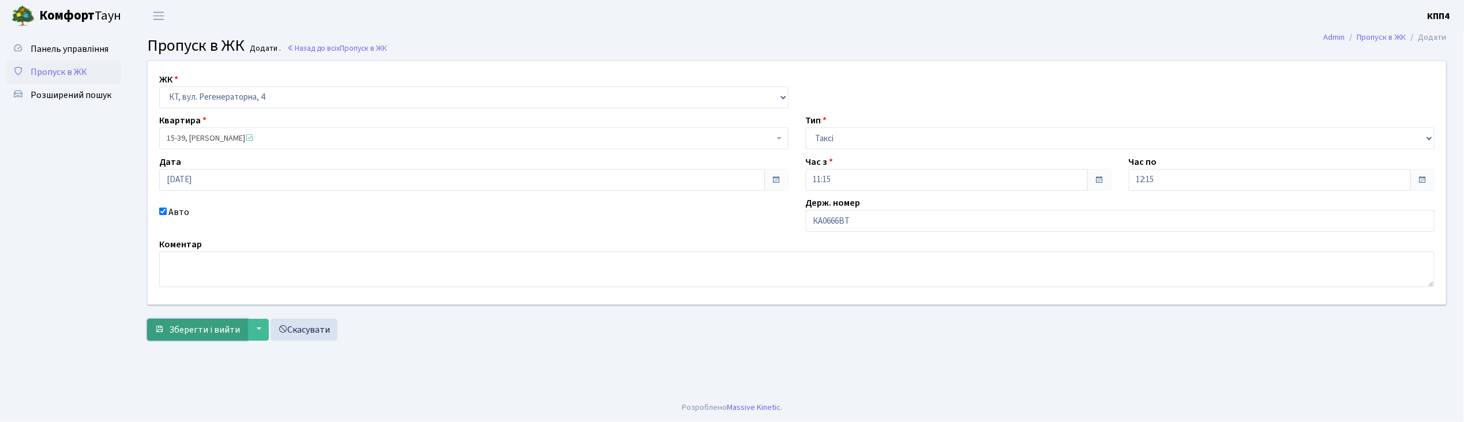
click at [217, 341] on button "Зберегти і вийти" at bounding box center [197, 330] width 100 height 22
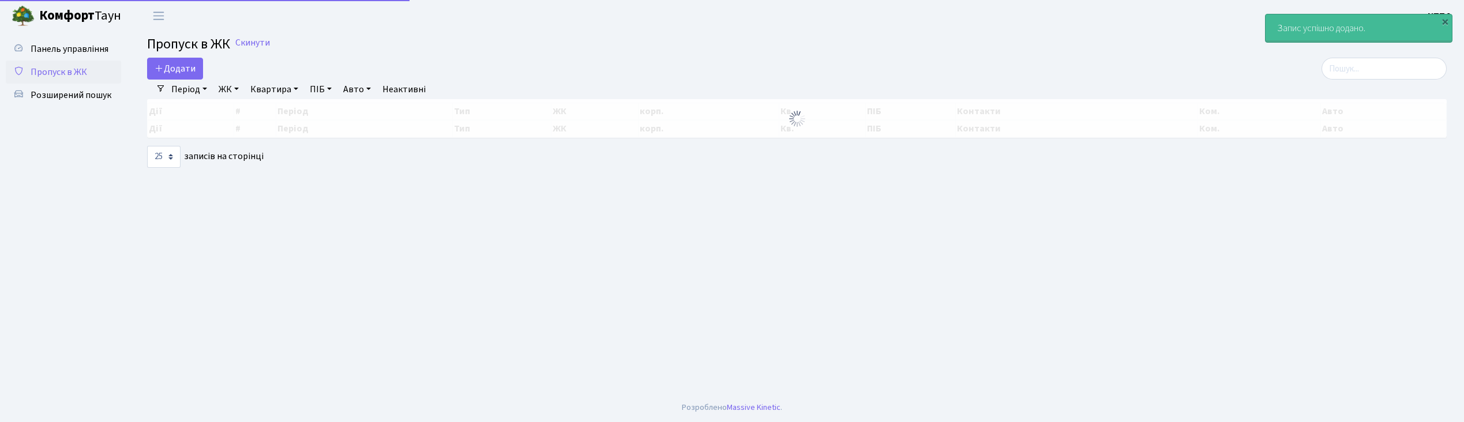
select select "25"
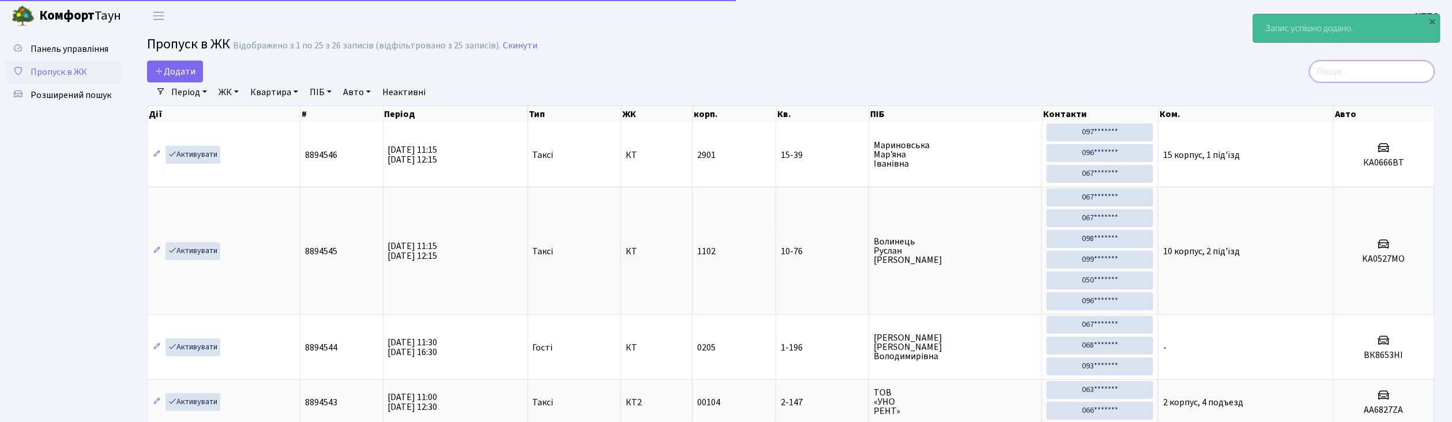
click at [1362, 67] on input "search" at bounding box center [1372, 72] width 125 height 22
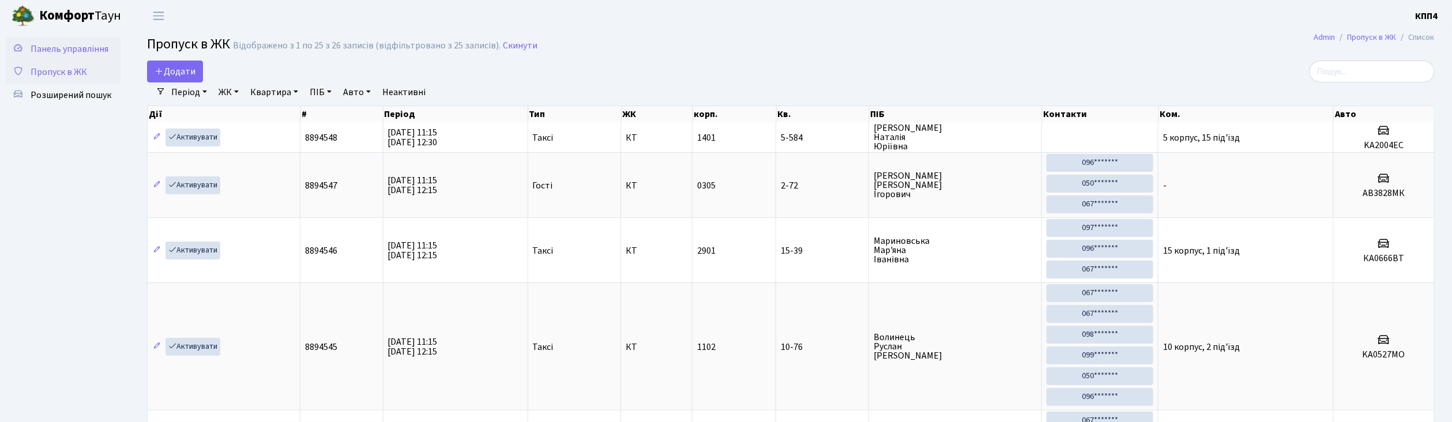
click at [84, 46] on span "Панель управління" at bounding box center [70, 49] width 78 height 13
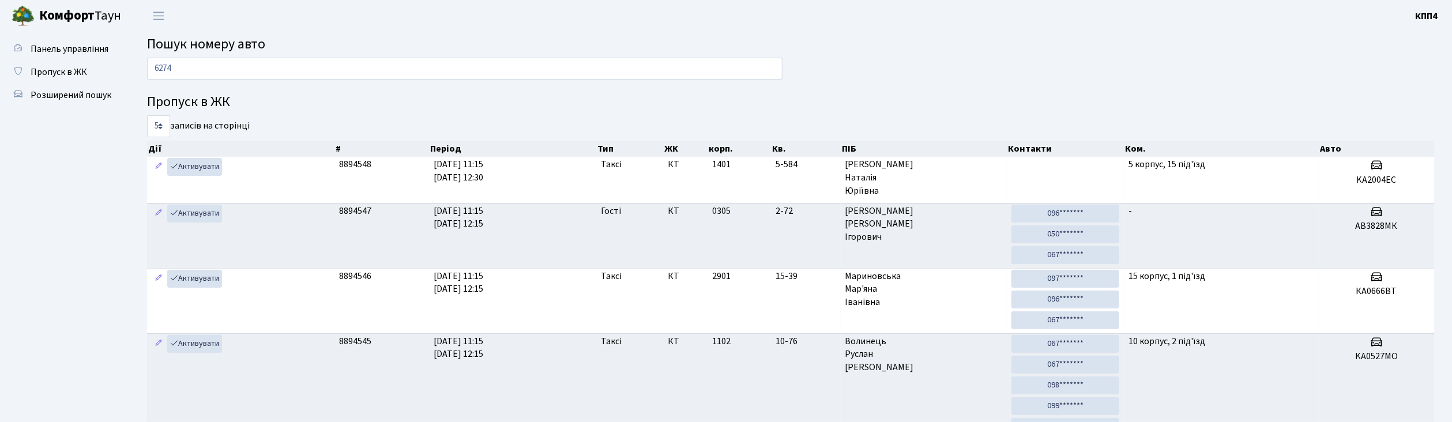
type input "6274"
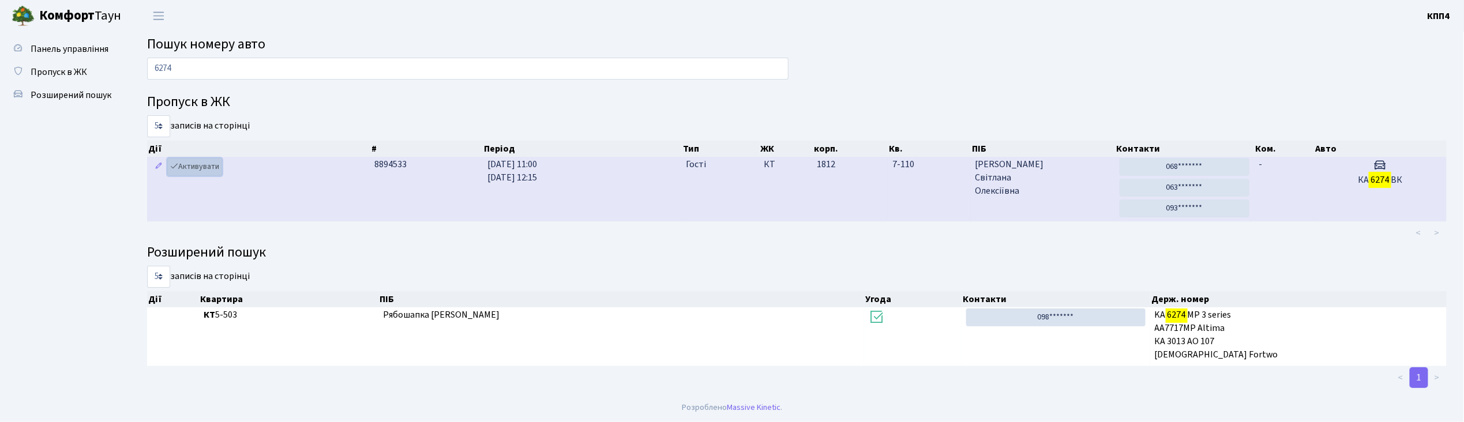
click at [194, 167] on link "Активувати" at bounding box center [194, 167] width 55 height 18
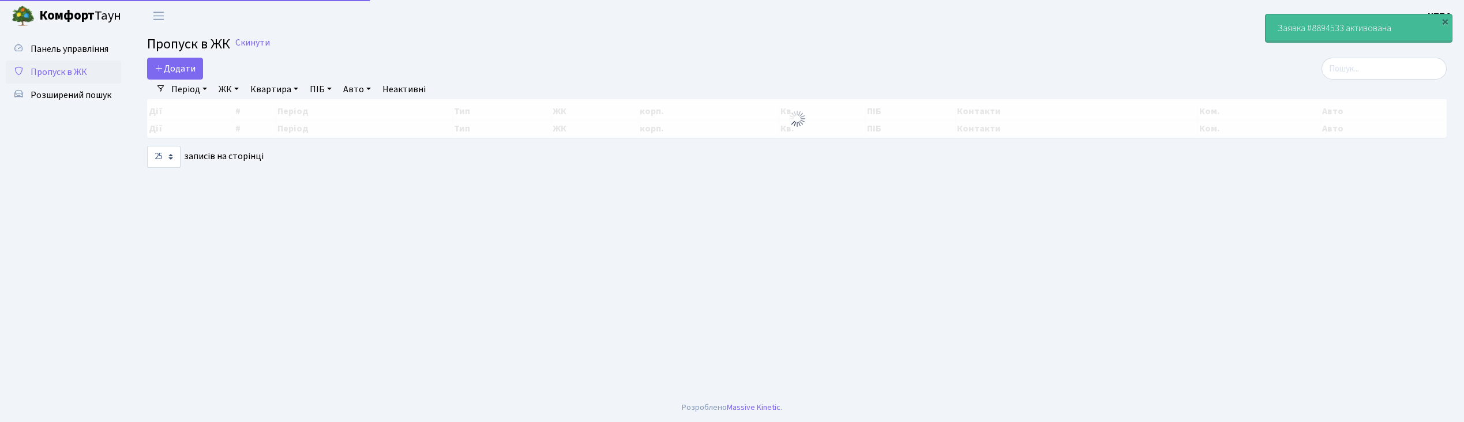
select select "25"
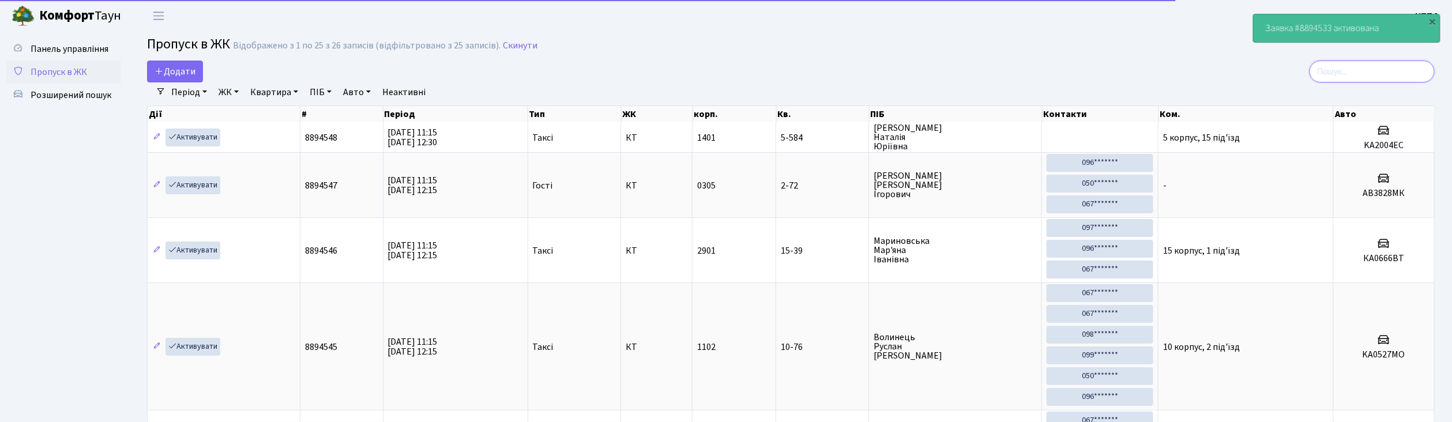
click at [1399, 72] on input "search" at bounding box center [1372, 72] width 125 height 22
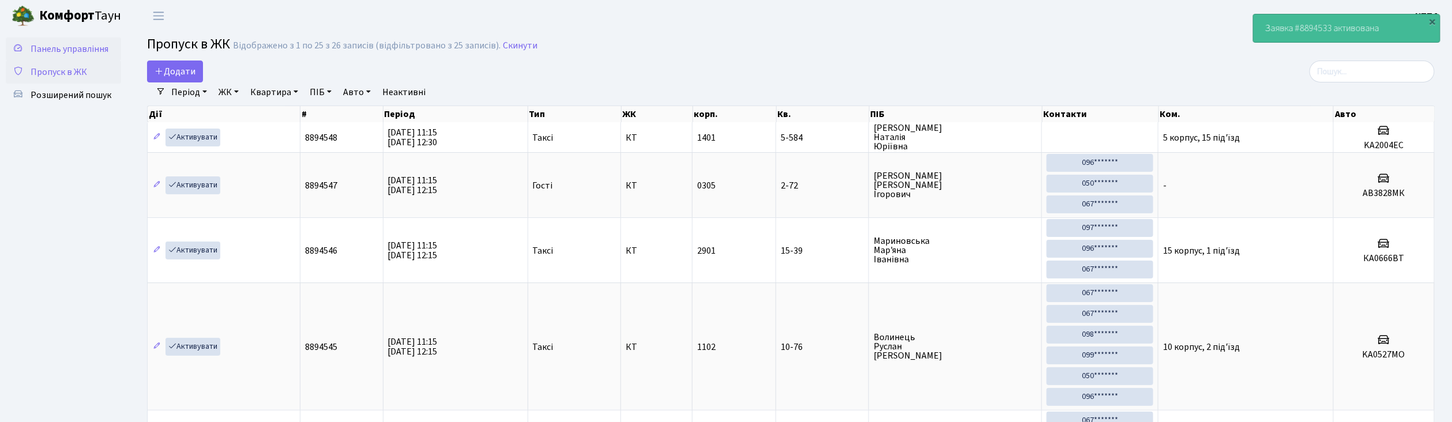
click at [77, 46] on span "Панель управління" at bounding box center [70, 49] width 78 height 13
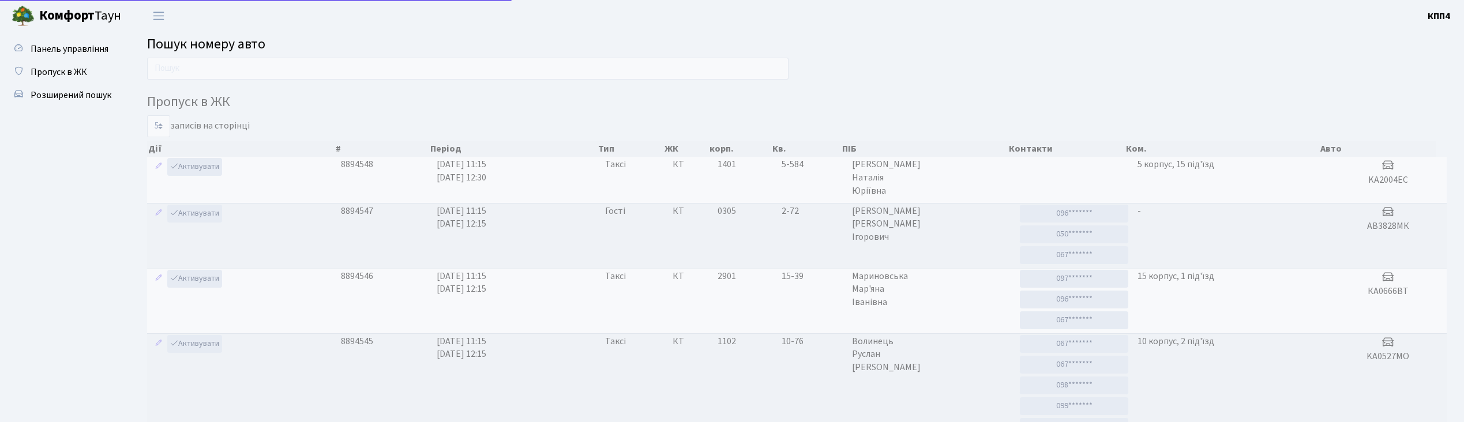
click at [273, 73] on input "text" at bounding box center [467, 69] width 641 height 22
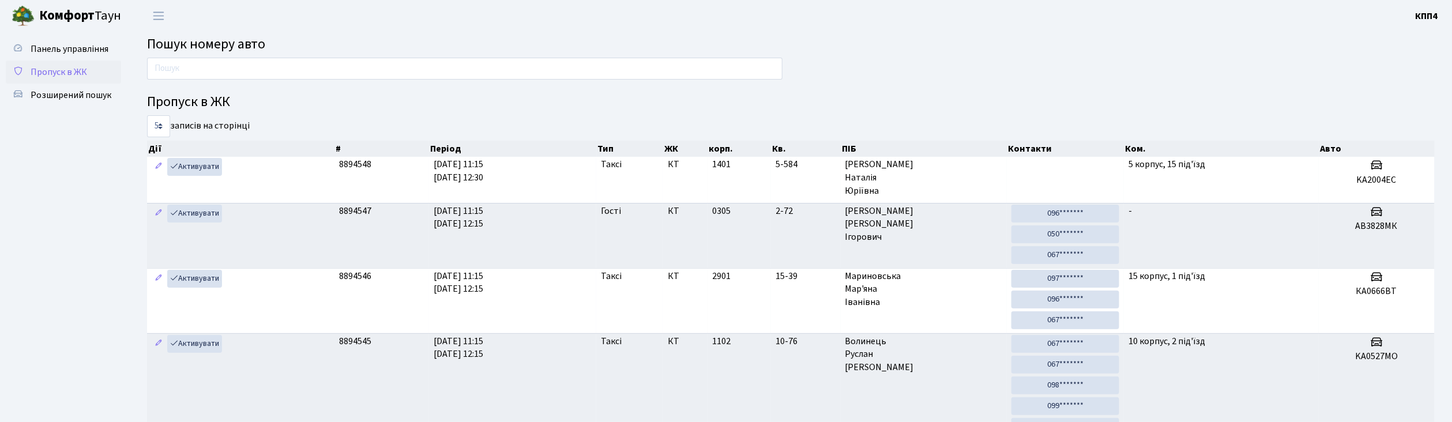
click at [54, 76] on span "Пропуск в ЖК" at bounding box center [59, 72] width 57 height 13
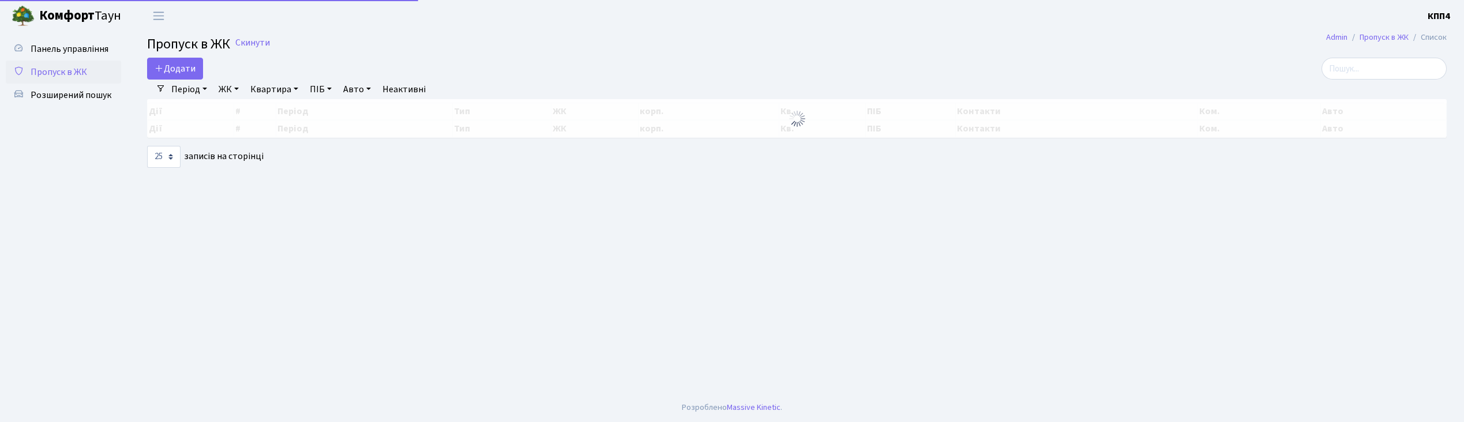
select select "25"
click at [171, 74] on span "Додати" at bounding box center [175, 68] width 41 height 13
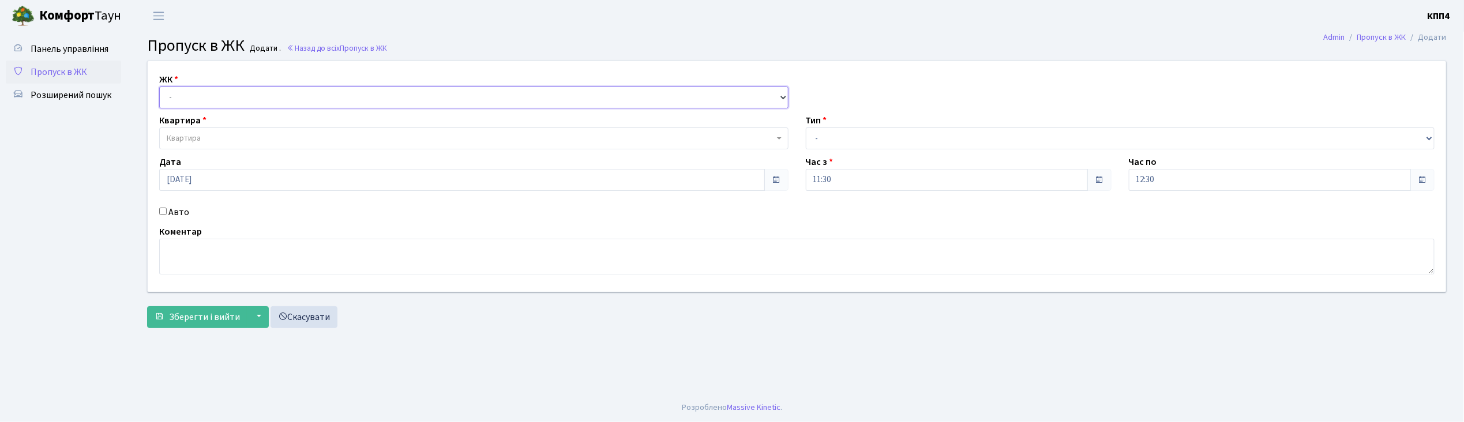
click at [209, 100] on select "- КТ, вул. Регенераторна, 4 КТ2, просп. Соборності, 17 КТ3, вул. Березнева, 16 …" at bounding box center [473, 98] width 629 height 22
select select "295"
click at [159, 87] on select "- КТ, вул. Регенераторна, 4 КТ2, просп. Соборності, 17 КТ3, вул. Березнева, 16 …" at bounding box center [473, 98] width 629 height 22
select select
click at [224, 111] on div "ЖК - КТ, вул. Регенераторна, 4 КТ2, просп. Соборності, 17 КТ3, вул. Березнева, …" at bounding box center [797, 176] width 1316 height 231
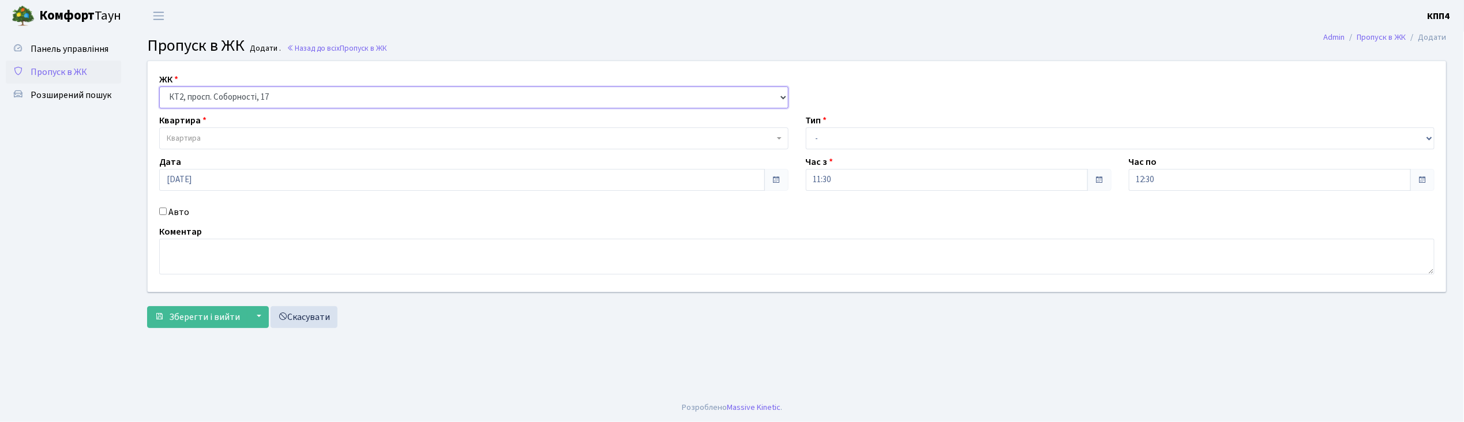
click at [224, 100] on select "- КТ, вул. Регенераторна, 4 КТ2, просп. Соборності, 17 КТ3, вул. Березнева, 16 …" at bounding box center [473, 98] width 629 height 22
select select "271"
click at [159, 87] on select "- КТ, вул. Регенераторна, 4 КТ2, просп. Соборності, 17 КТ3, вул. Березнева, 16 …" at bounding box center [473, 98] width 629 height 22
select select
click at [220, 140] on span "Квартира" at bounding box center [470, 139] width 607 height 12
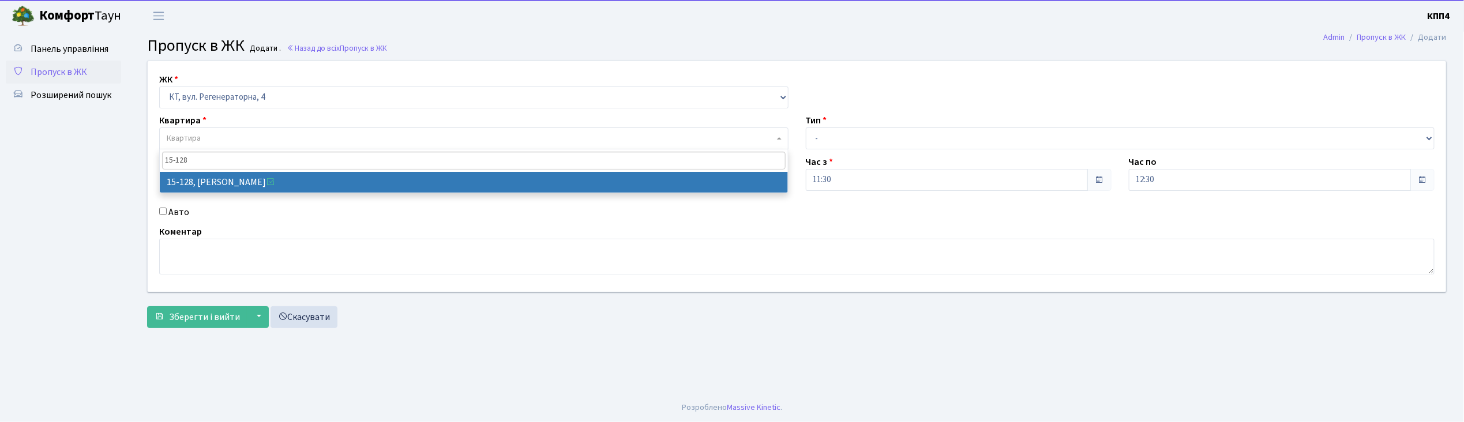
type input "15-128"
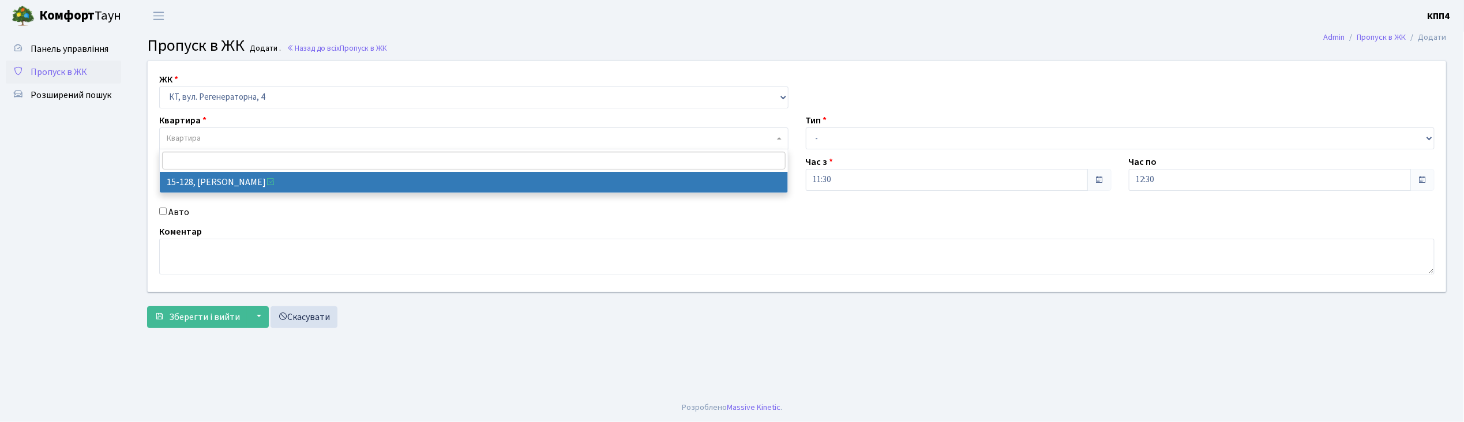
select select "8903"
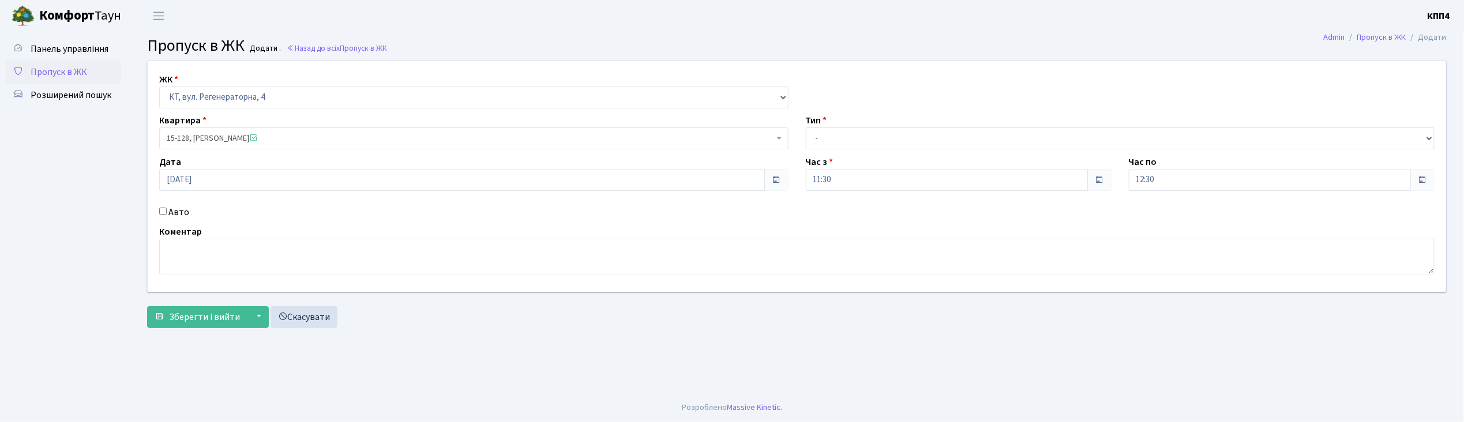
click at [176, 211] on label "Авто" at bounding box center [178, 212] width 21 height 14
click at [167, 211] on input "Авто" at bounding box center [162, 211] width 7 height 7
checkbox input "true"
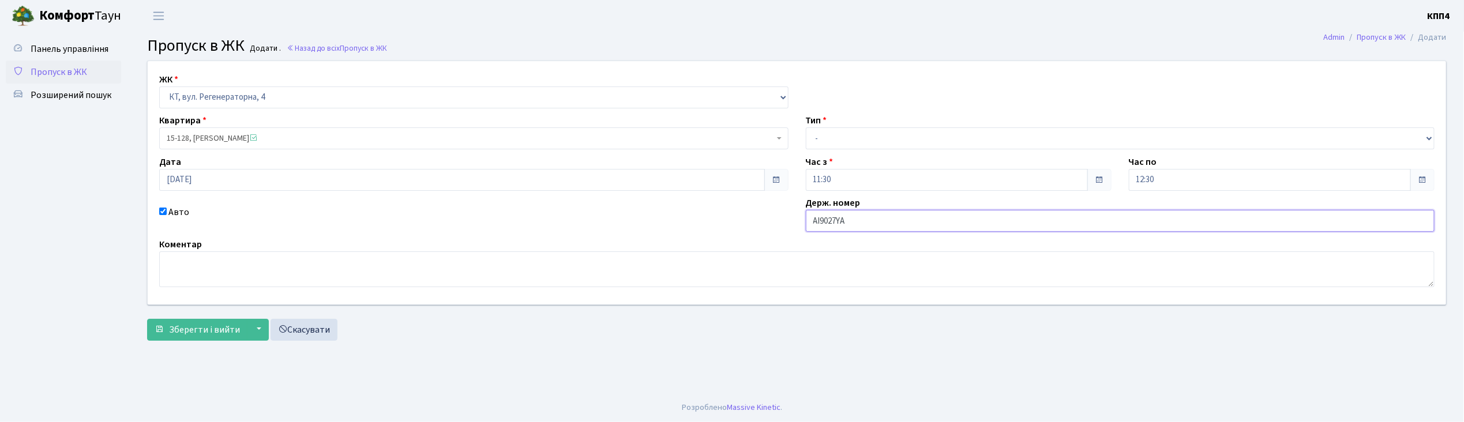
type input "АІ9027YА"
click at [854, 143] on select "- Доставка Таксі Гості Сервіс" at bounding box center [1120, 138] width 629 height 22
select select "2"
click at [806, 127] on select "- Доставка Таксі Гості Сервіс" at bounding box center [1120, 138] width 629 height 22
click at [175, 335] on span "Зберегти і вийти" at bounding box center [204, 330] width 71 height 13
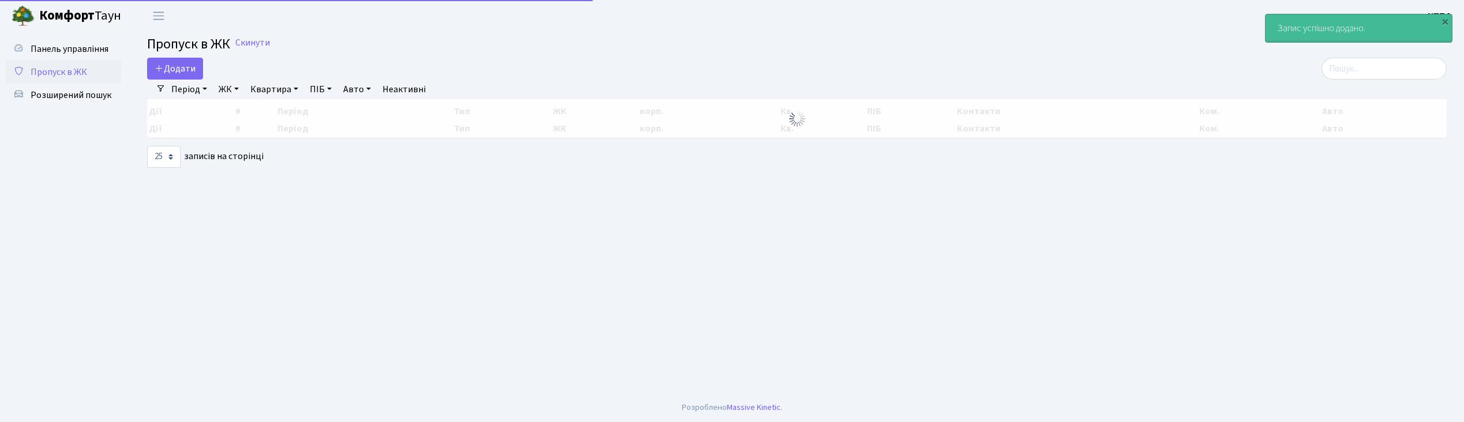
select select "25"
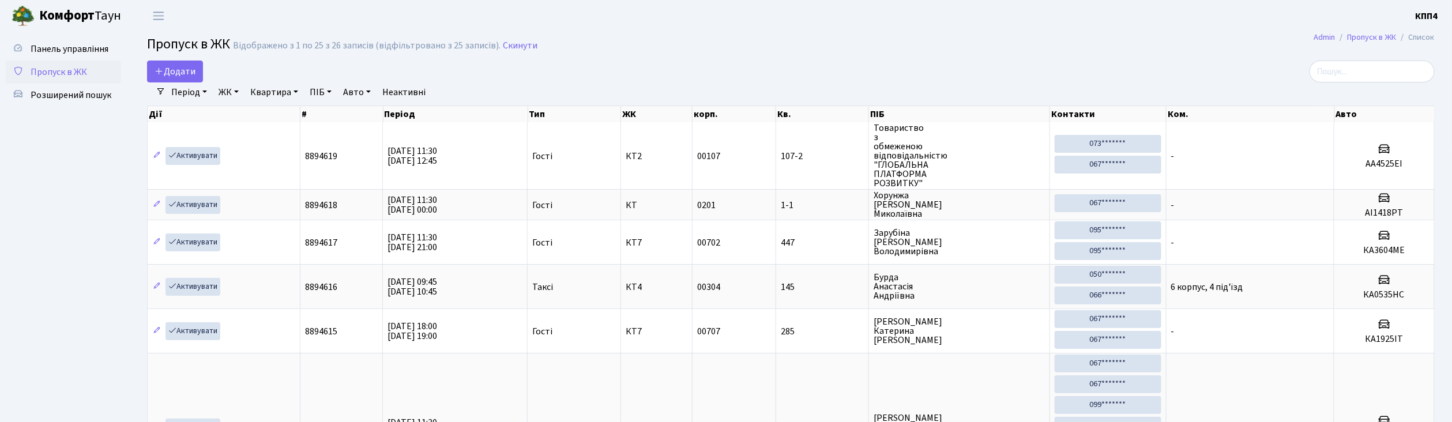
click at [1391, 74] on input "search" at bounding box center [1372, 72] width 125 height 22
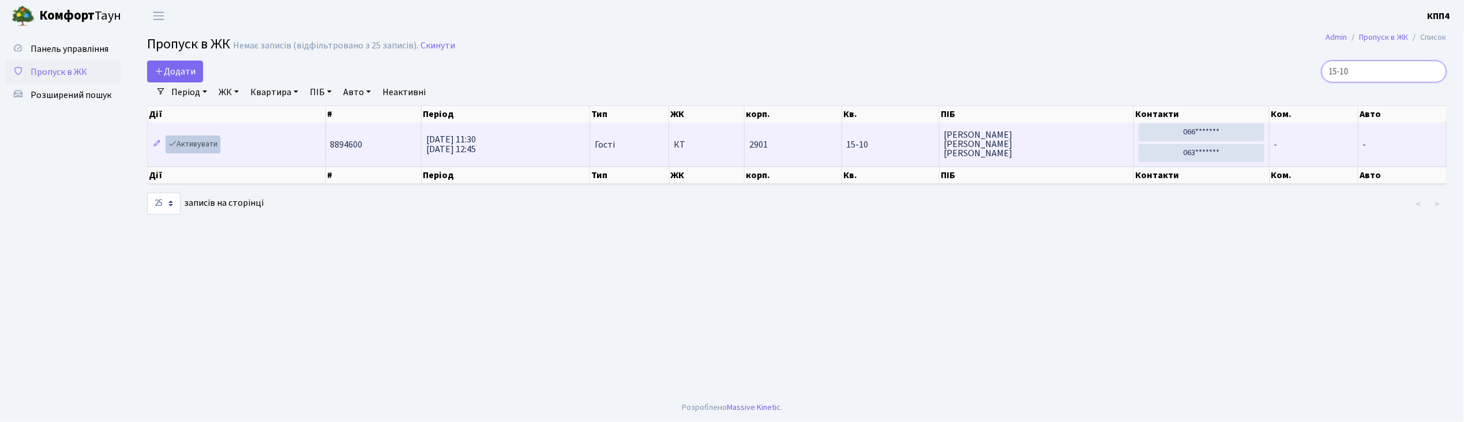
type input "15-10"
click at [188, 149] on link "Активувати" at bounding box center [193, 145] width 55 height 18
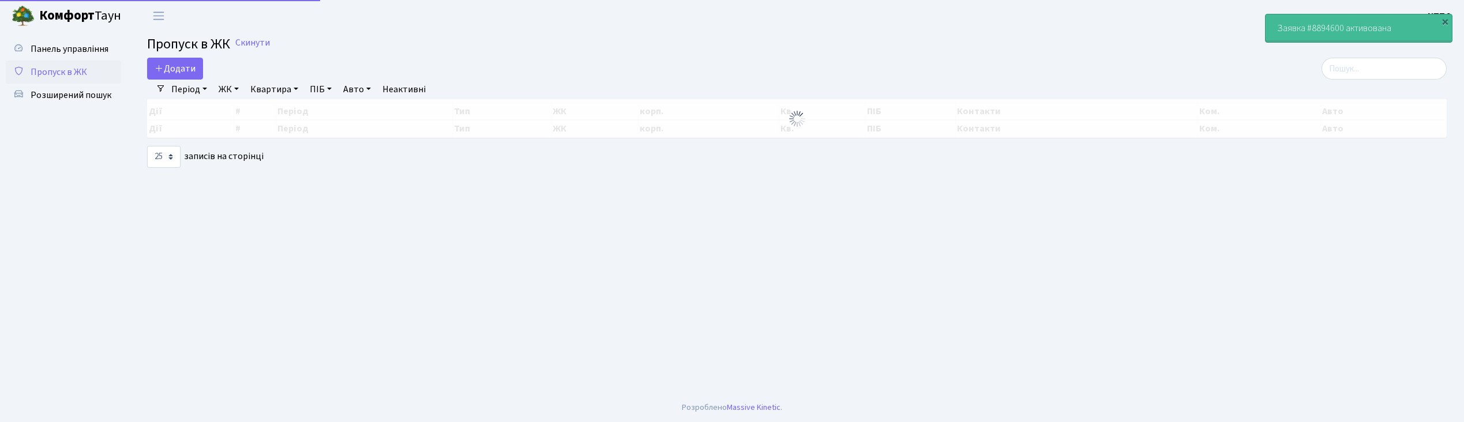
select select "25"
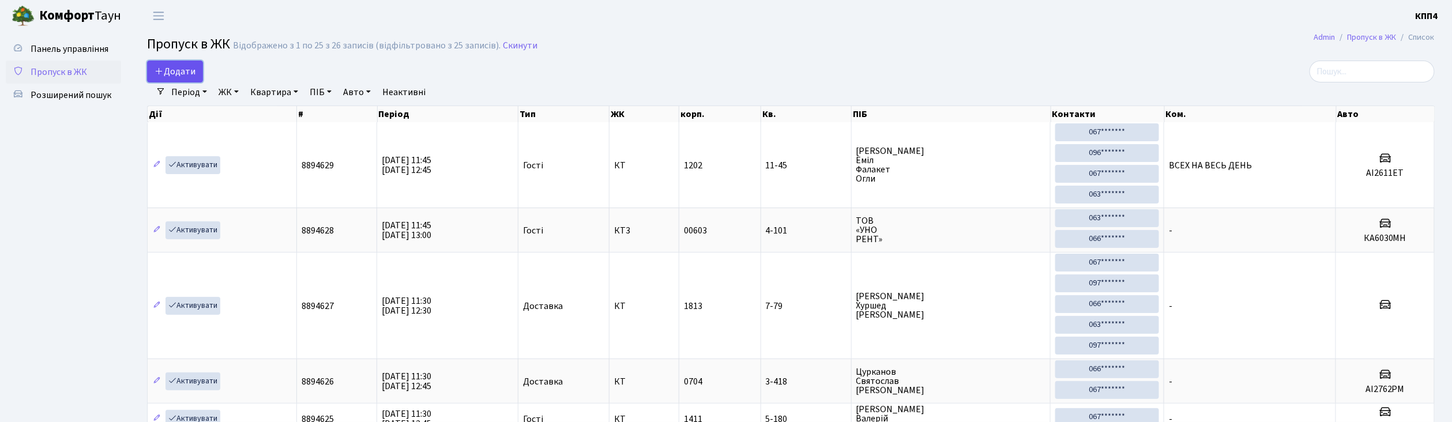
click at [164, 73] on span "Додати" at bounding box center [175, 71] width 41 height 13
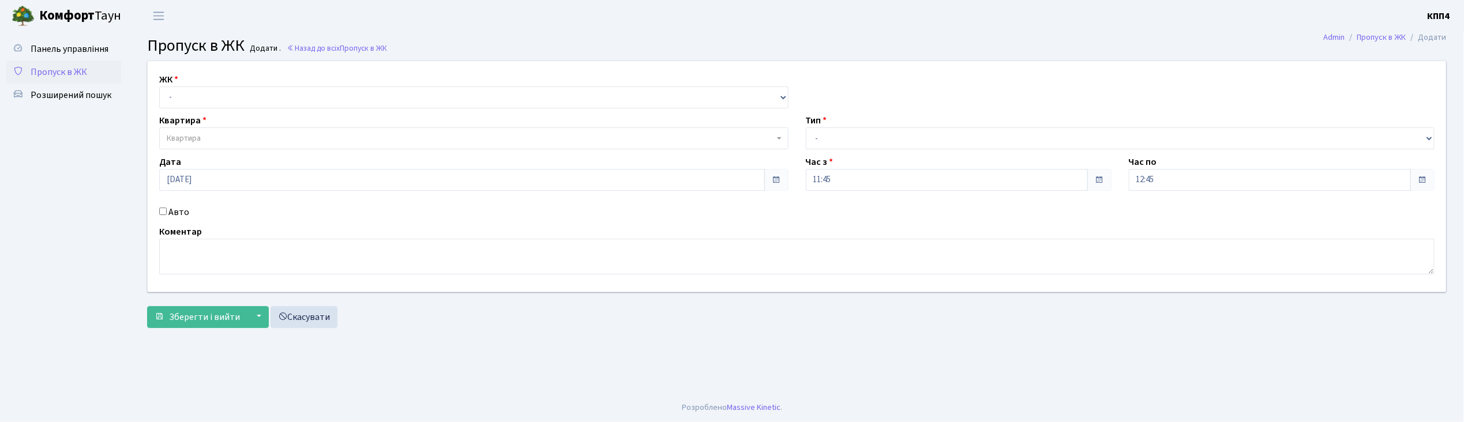
select select "271"
click at [159, 87] on select "- КТ, вул. Регенераторна, 4 КТ2, просп. [STREET_ADDRESS] [STREET_ADDRESS] [PERS…" at bounding box center [473, 98] width 629 height 22
select select
click at [174, 213] on label "Авто" at bounding box center [178, 212] width 21 height 14
click at [167, 213] on input "Авто" at bounding box center [162, 211] width 7 height 7
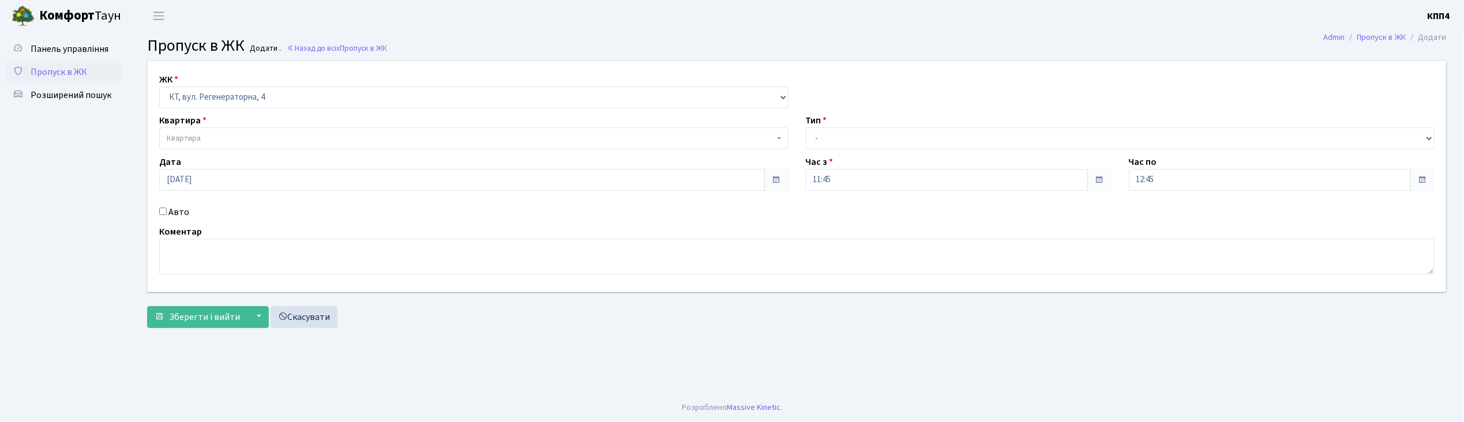
checkbox input "true"
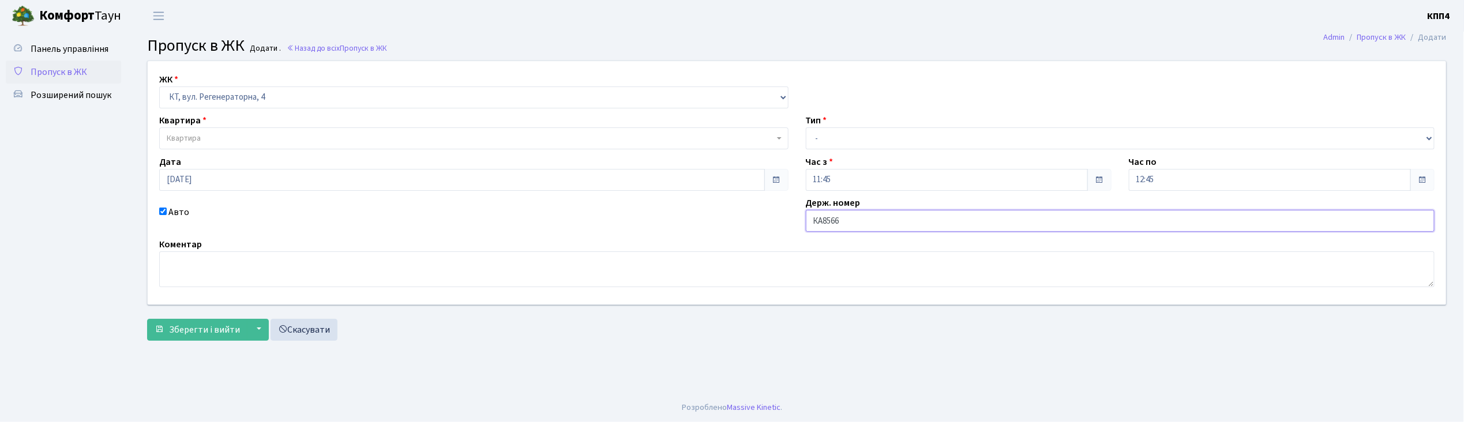
type input "КА8566ІН"
drag, startPoint x: 866, startPoint y: 142, endPoint x: 866, endPoint y: 148, distance: 5.8
click at [866, 142] on select "- Доставка Таксі Гості Сервіс" at bounding box center [1120, 138] width 629 height 22
select select "2"
click at [806, 127] on select "- Доставка Таксі Гості Сервіс" at bounding box center [1120, 138] width 629 height 22
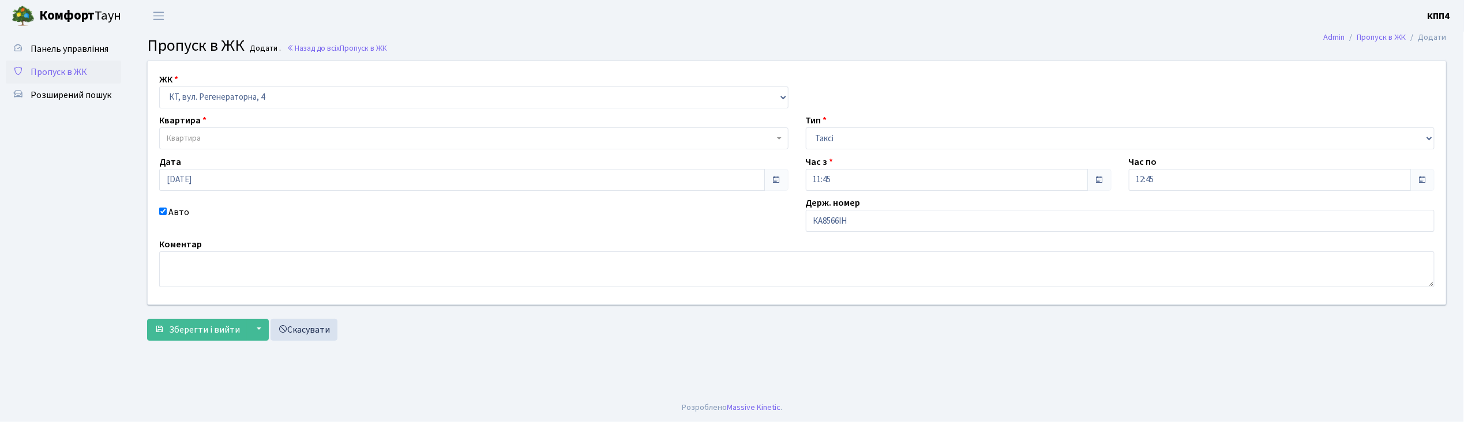
click at [199, 137] on span "Квартира" at bounding box center [184, 139] width 34 height 12
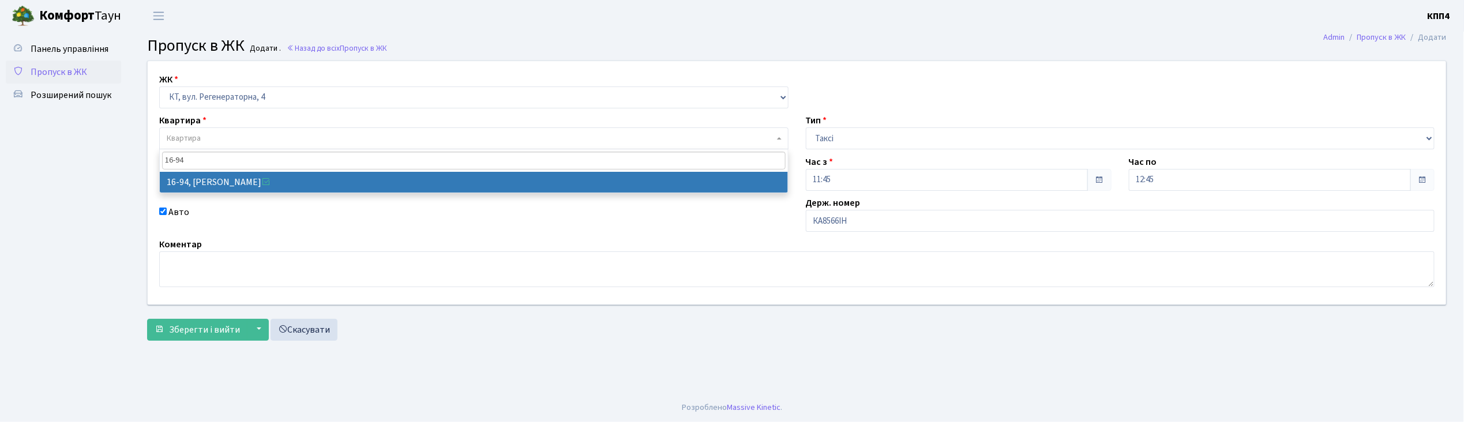
type input "16-94"
select select "8655"
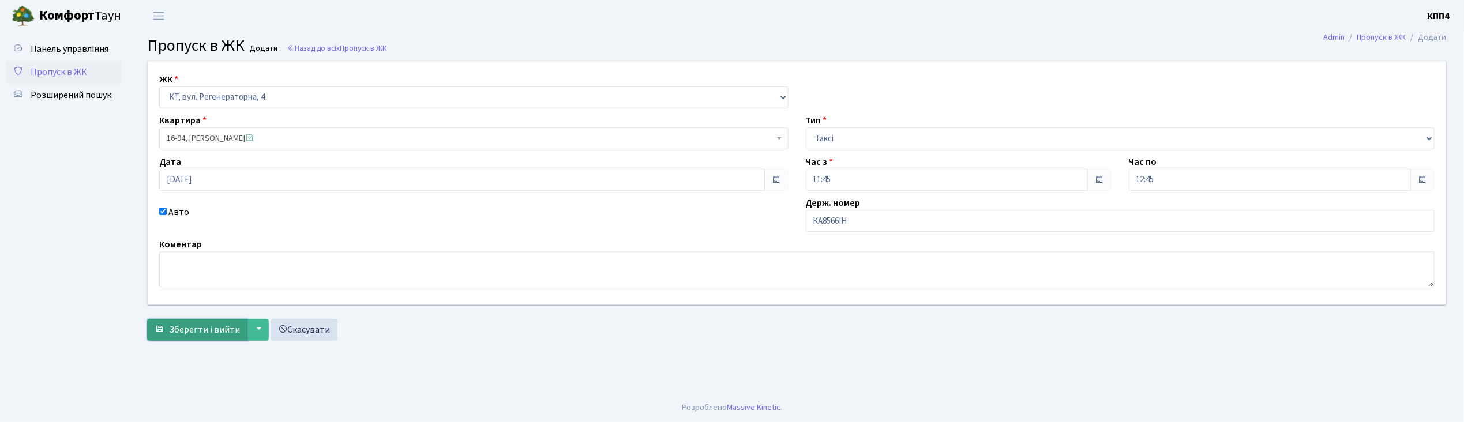
click at [177, 330] on span "Зберегти і вийти" at bounding box center [204, 330] width 71 height 13
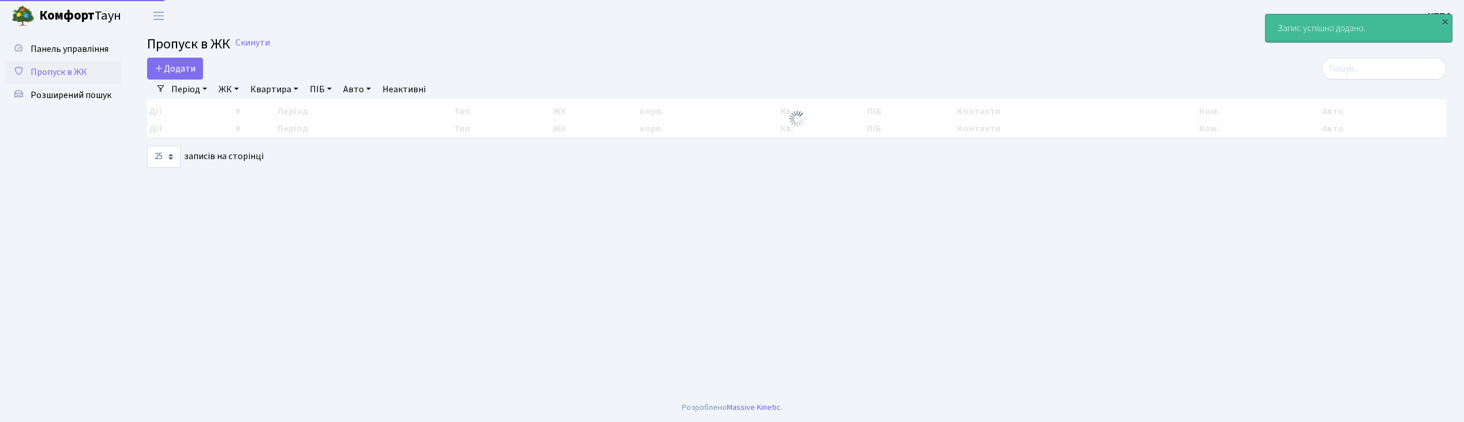
select select "25"
